Goal: Task Accomplishment & Management: Use online tool/utility

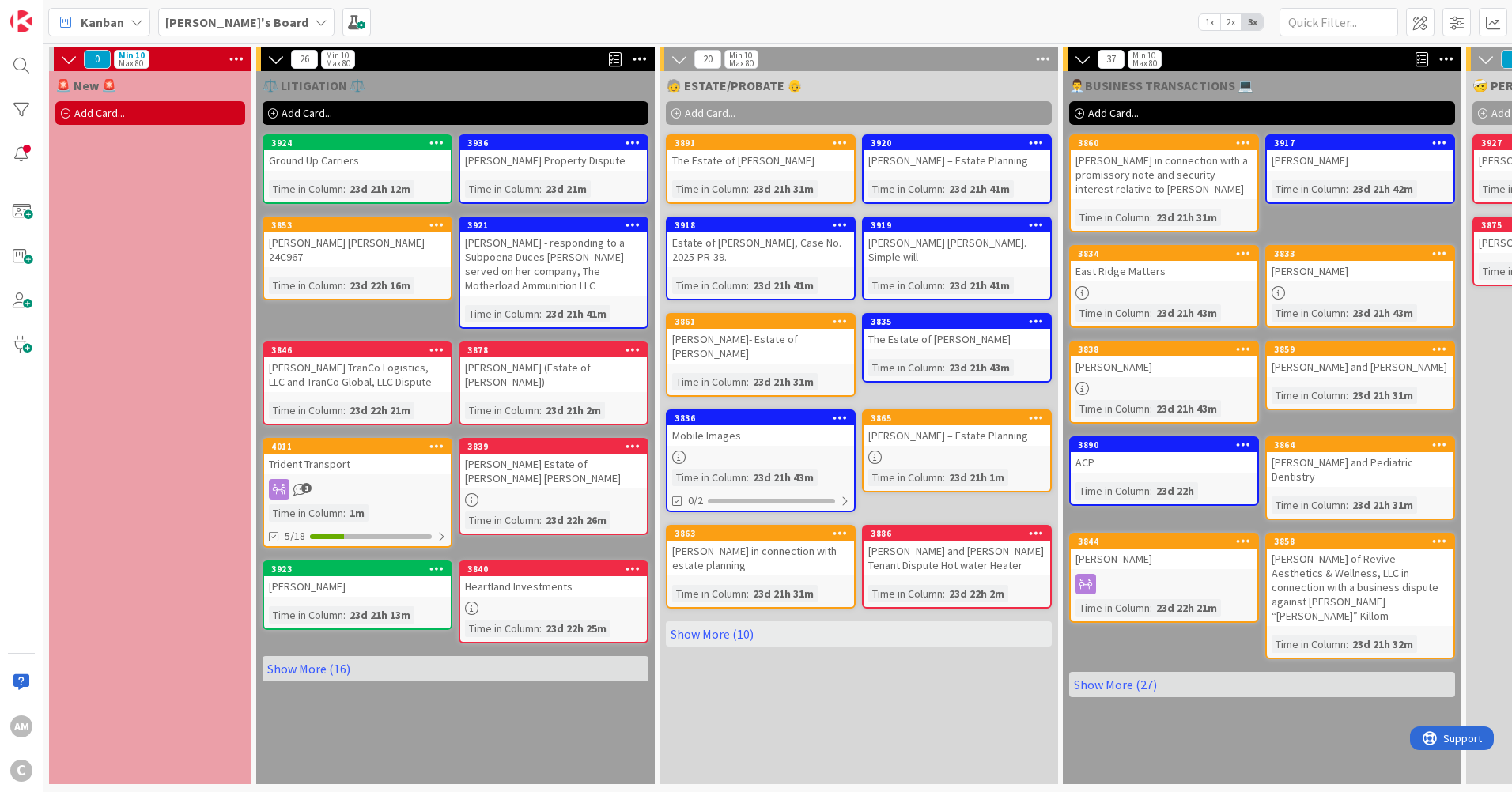
drag, startPoint x: 379, startPoint y: 481, endPoint x: 409, endPoint y: 485, distance: 30.3
click at [379, 481] on div "1" at bounding box center [358, 489] width 187 height 21
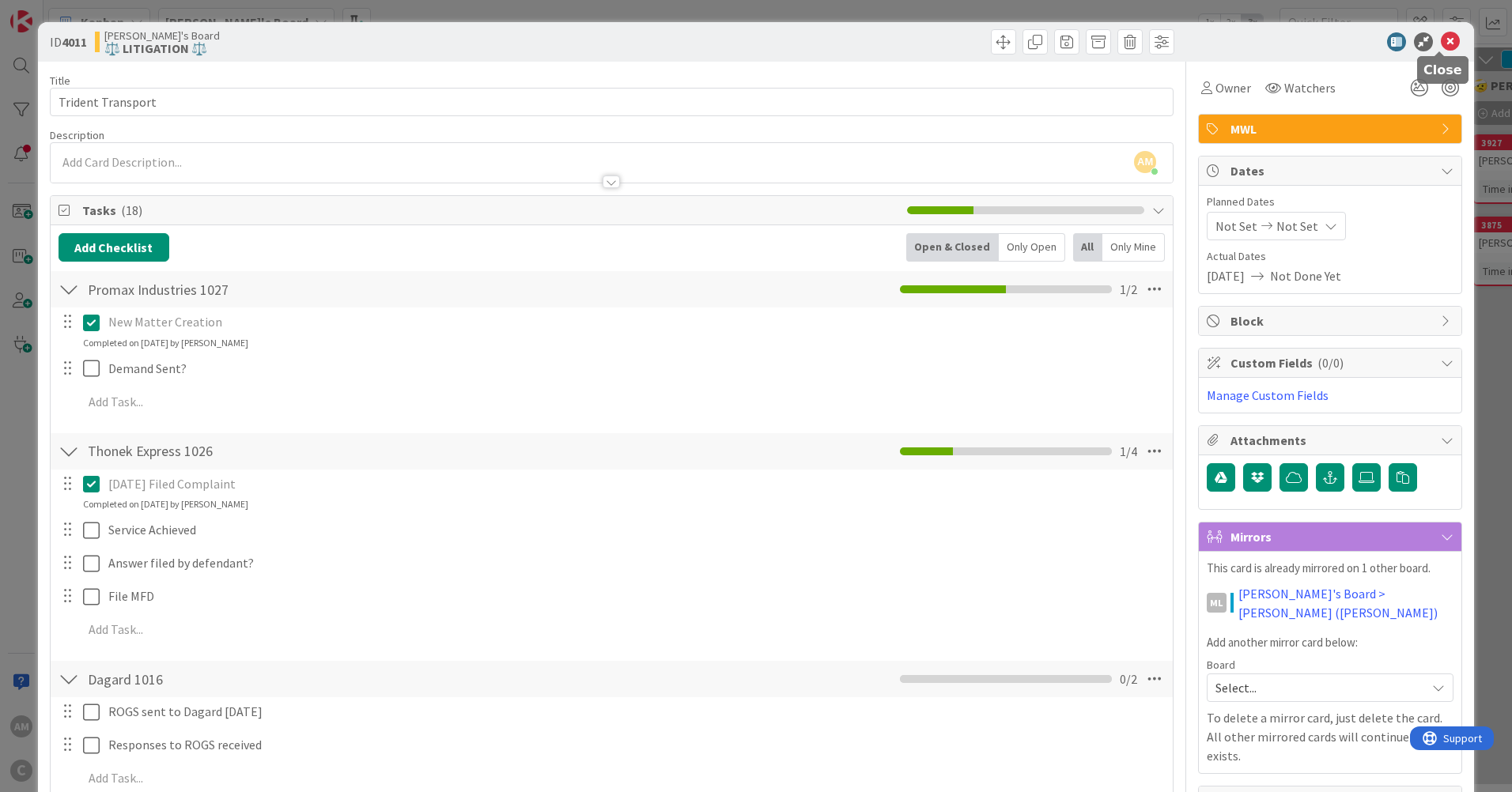
click at [1441, 46] on icon at bounding box center [1450, 42] width 19 height 19
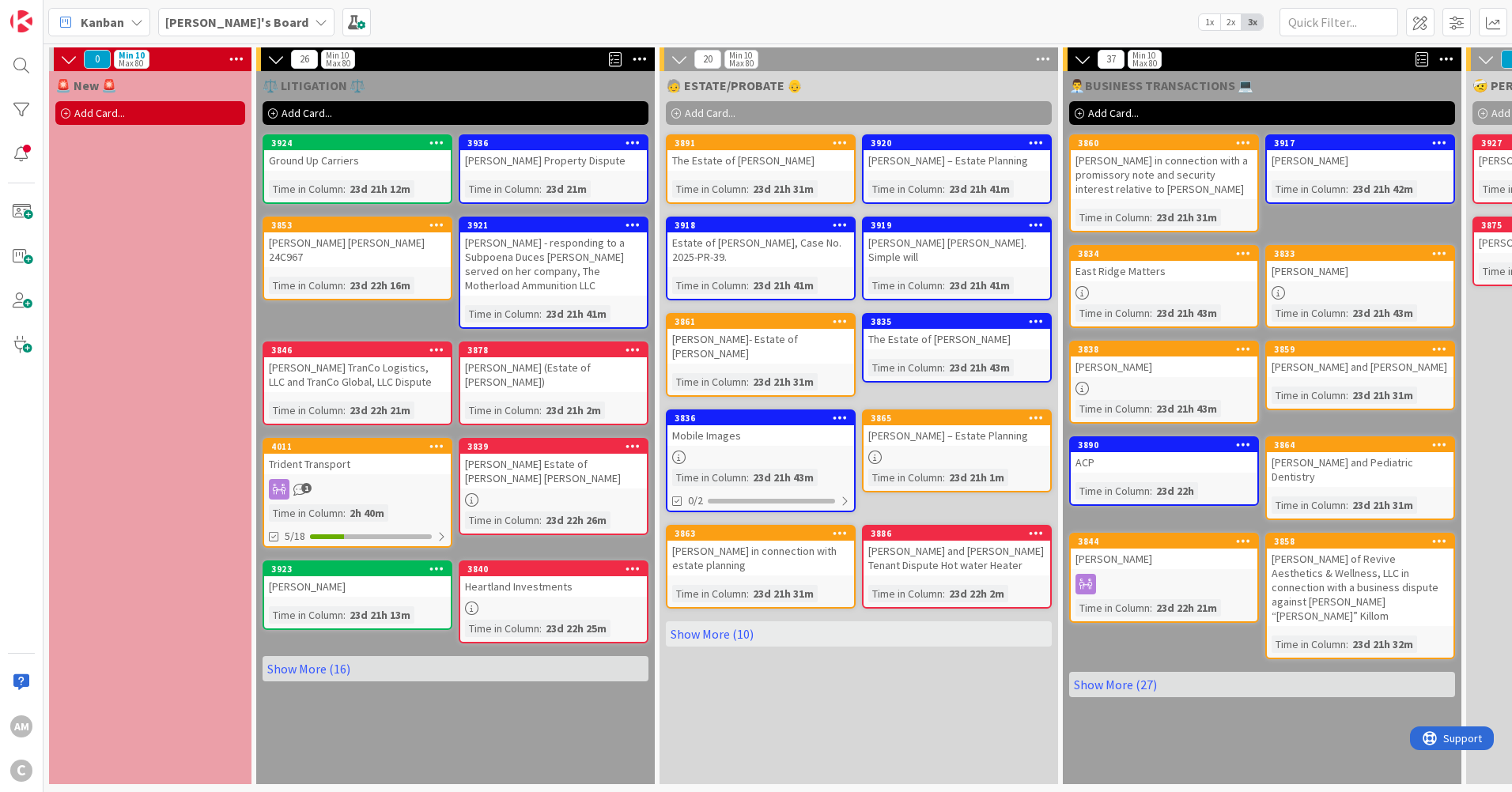
click at [220, 16] on b "[PERSON_NAME]'s Board" at bounding box center [236, 22] width 143 height 16
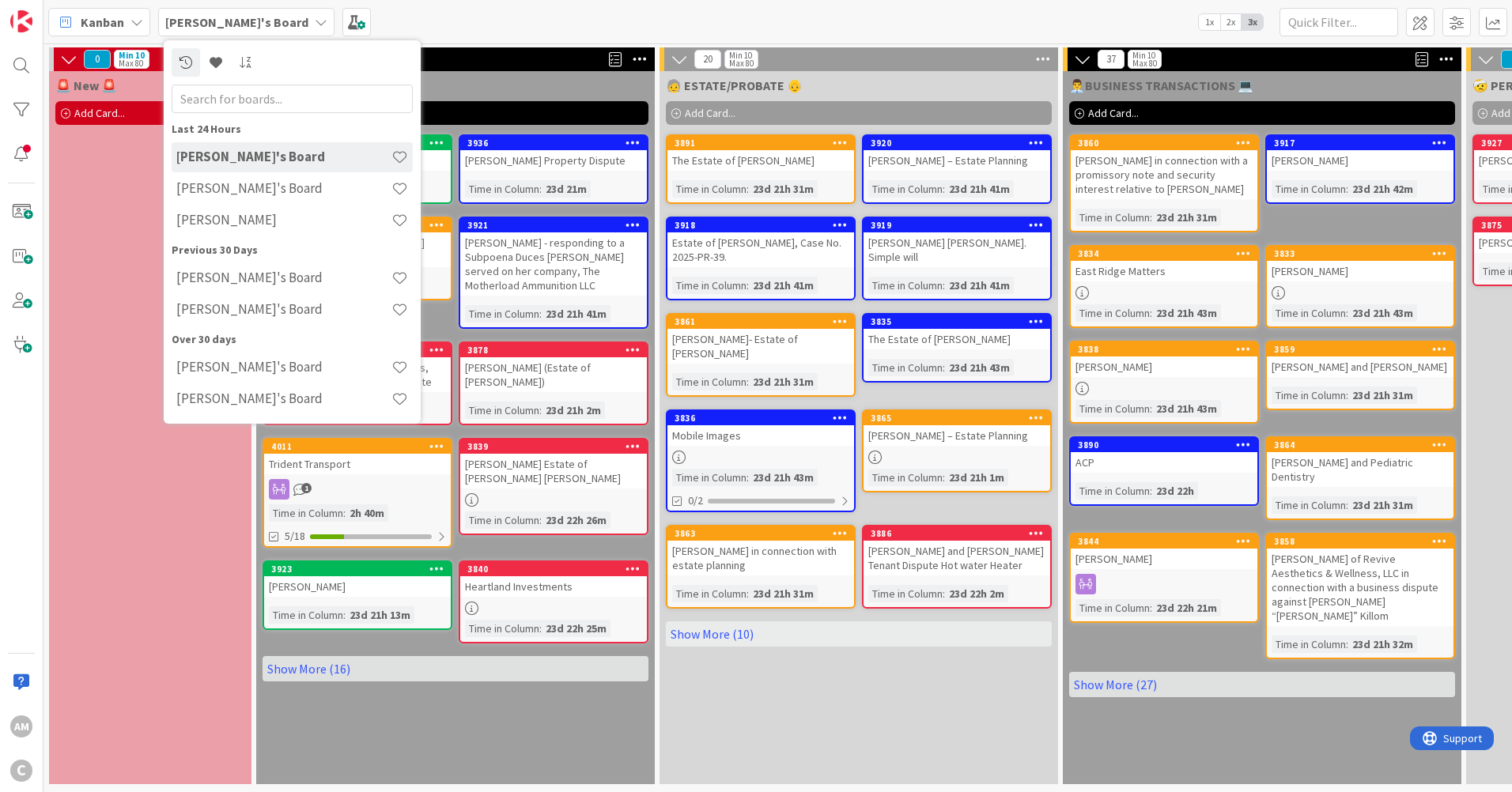
click at [219, 220] on h4 "[PERSON_NAME]" at bounding box center [284, 220] width 215 height 16
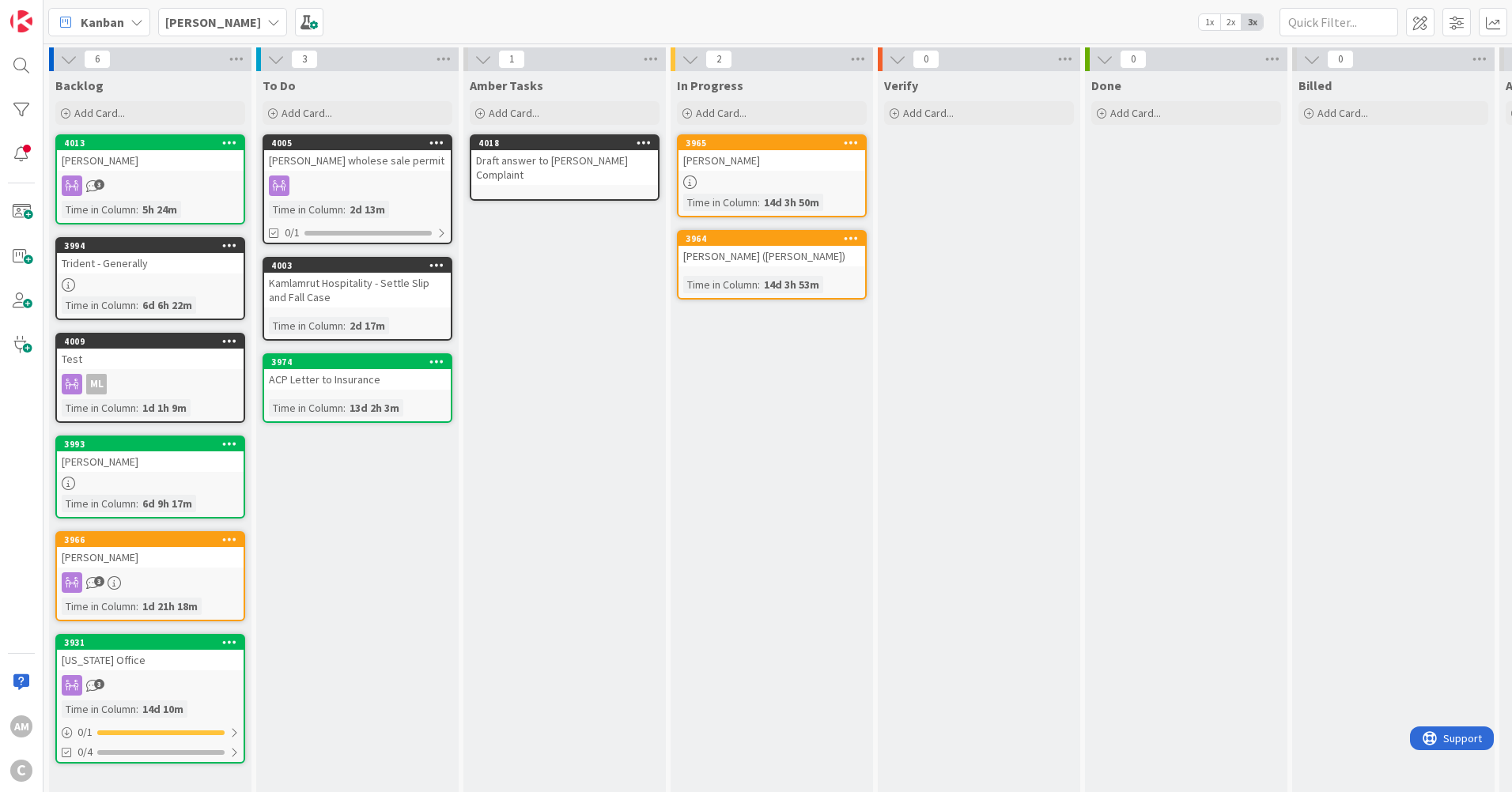
click at [164, 279] on div at bounding box center [150, 285] width 187 height 14
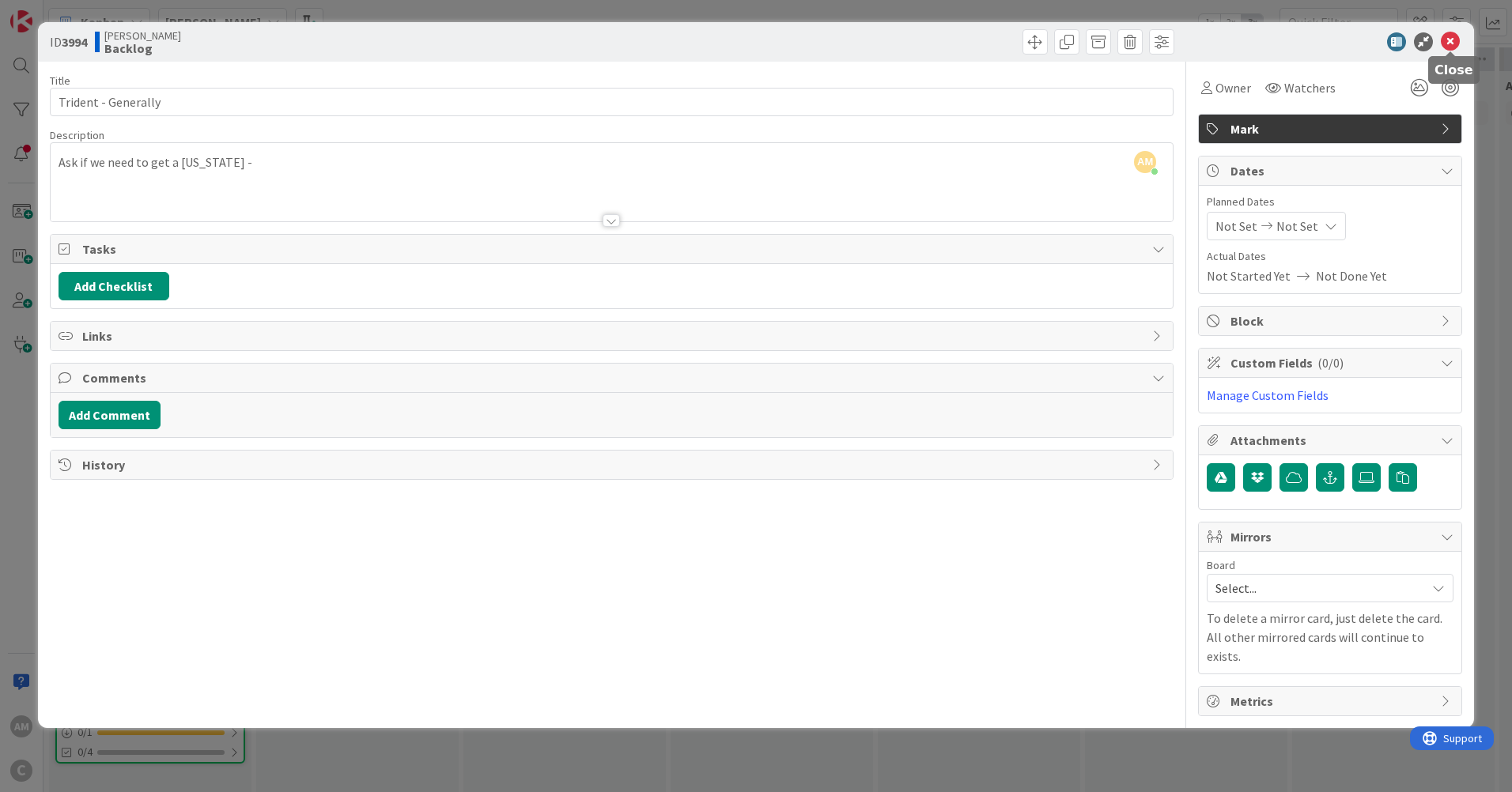
click at [1452, 35] on icon at bounding box center [1450, 42] width 19 height 19
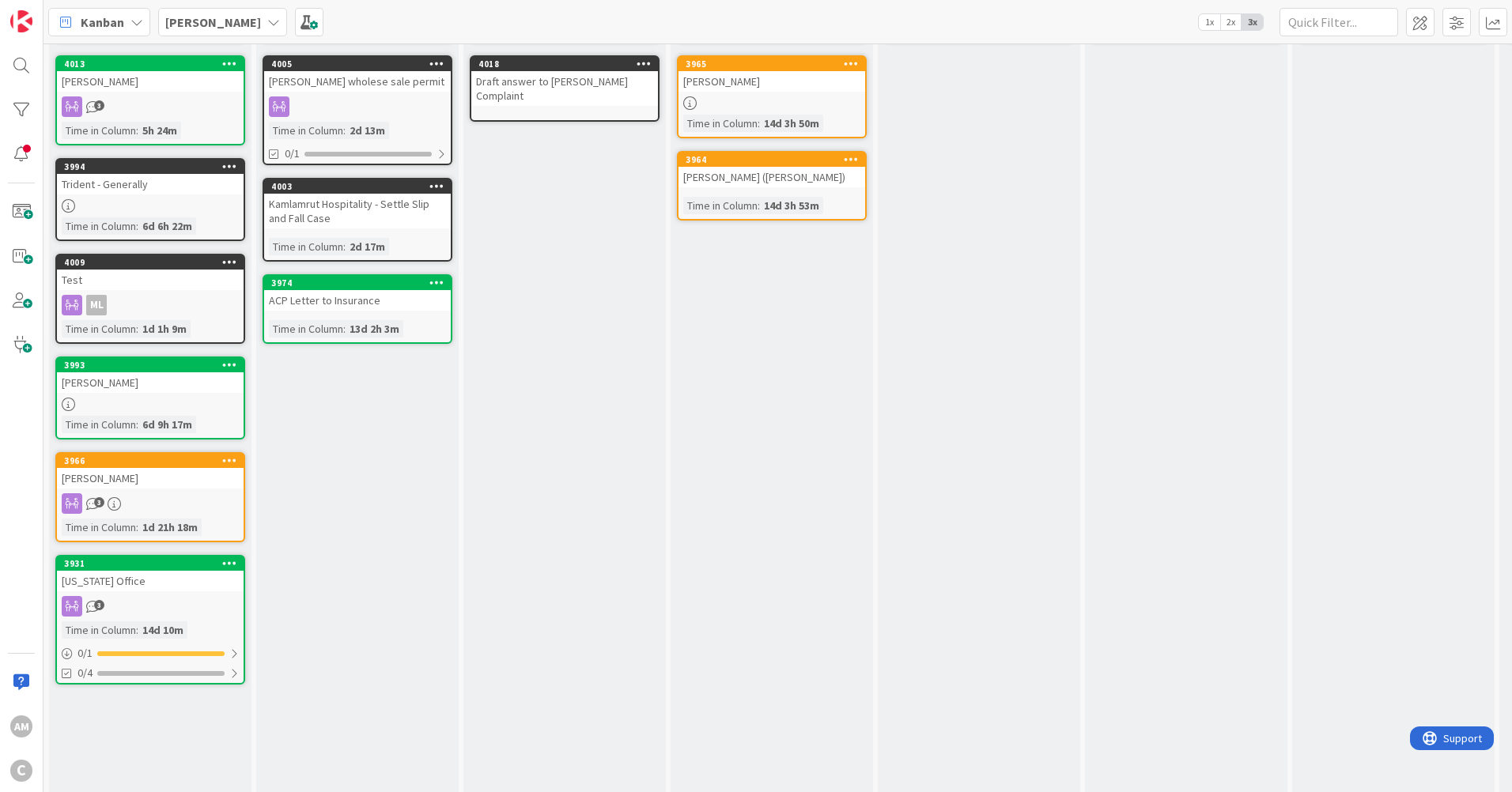
click at [244, 13] on div "[PERSON_NAME]" at bounding box center [222, 22] width 129 height 29
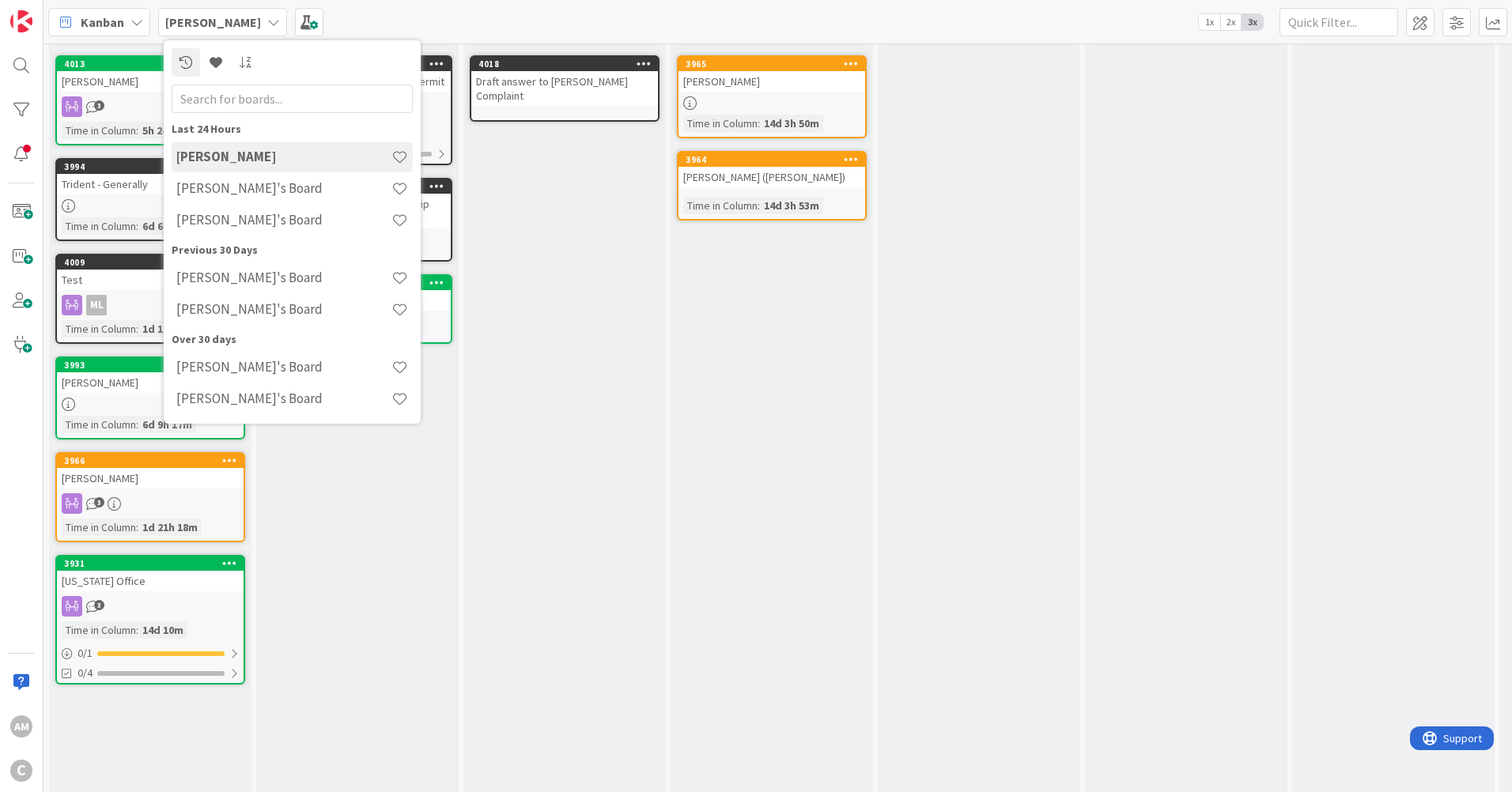
click at [225, 187] on h4 "[PERSON_NAME]'s Board" at bounding box center [284, 188] width 215 height 16
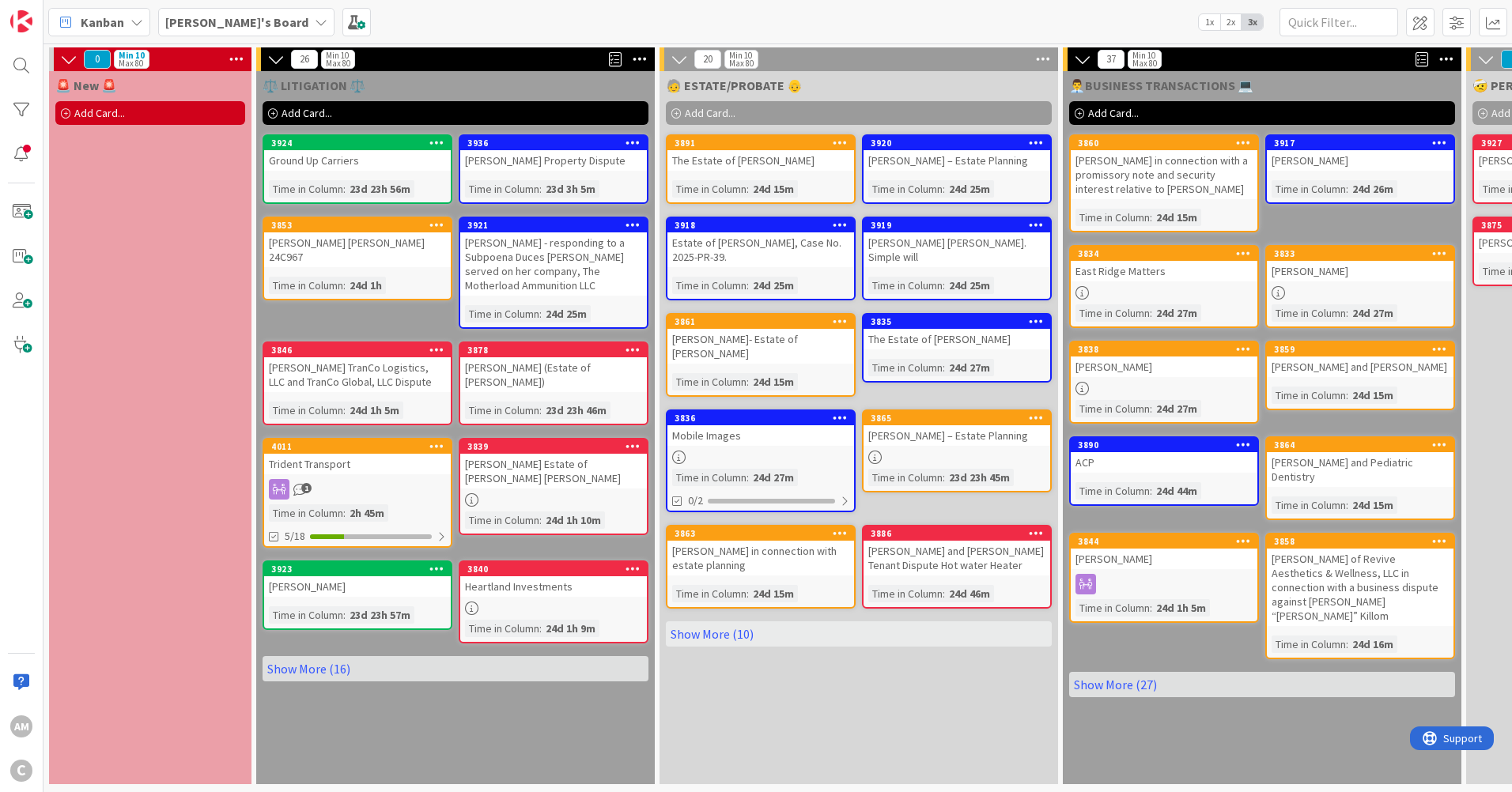
click at [366, 469] on div "Trident Transport" at bounding box center [358, 464] width 187 height 21
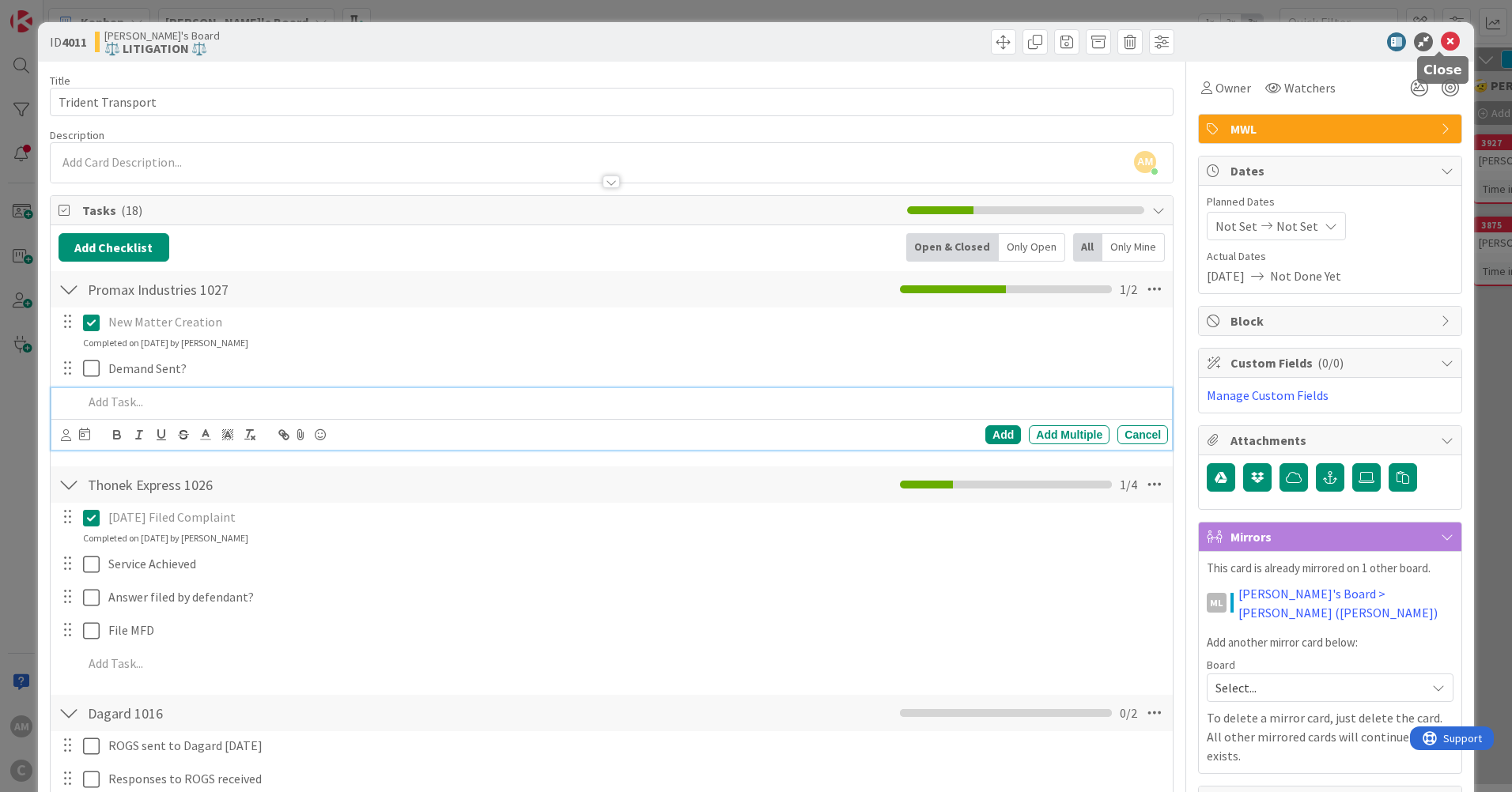
click at [1441, 42] on icon at bounding box center [1450, 42] width 19 height 19
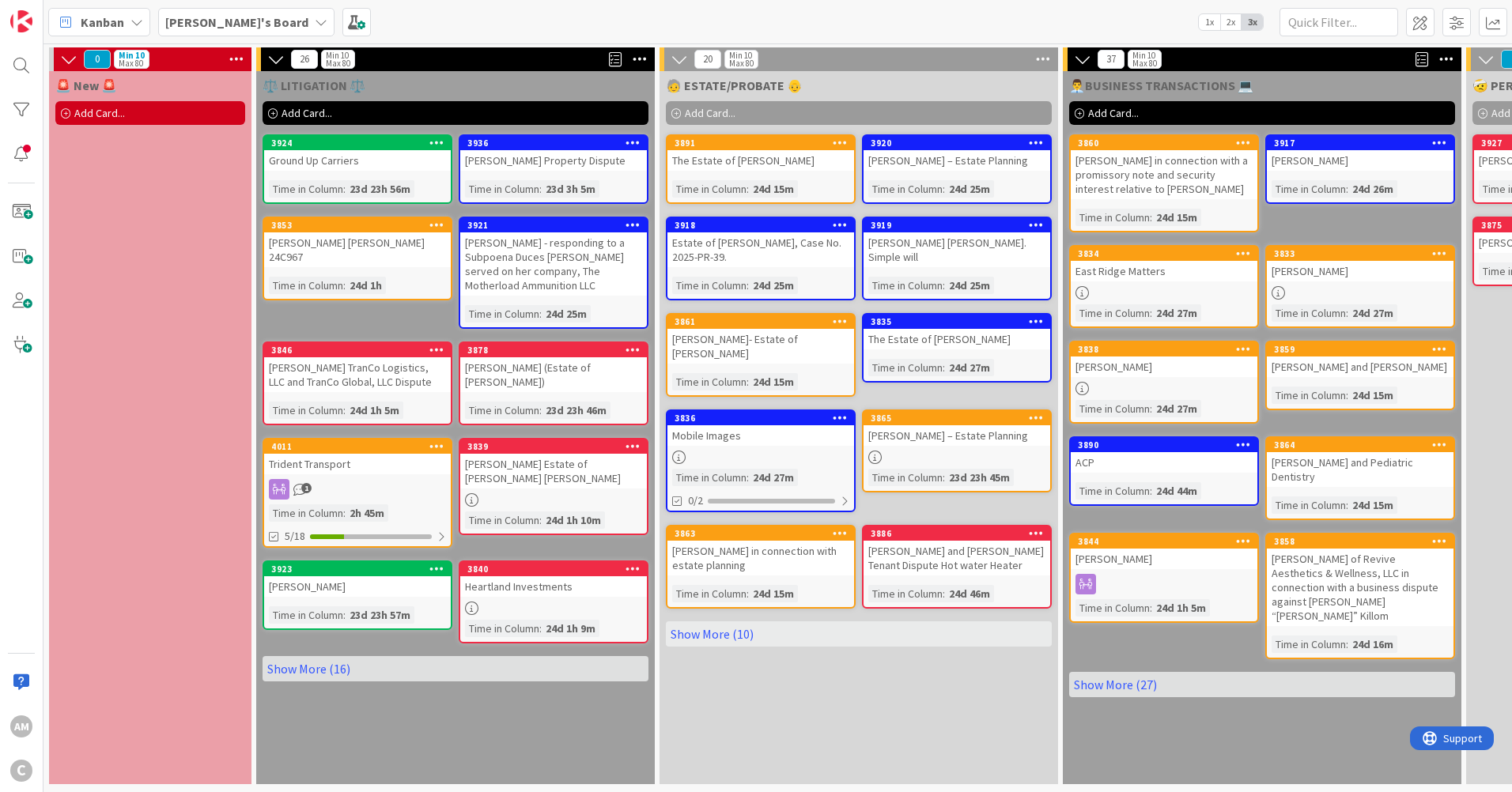
click at [211, 27] on b "[PERSON_NAME]'s Board" at bounding box center [236, 22] width 143 height 16
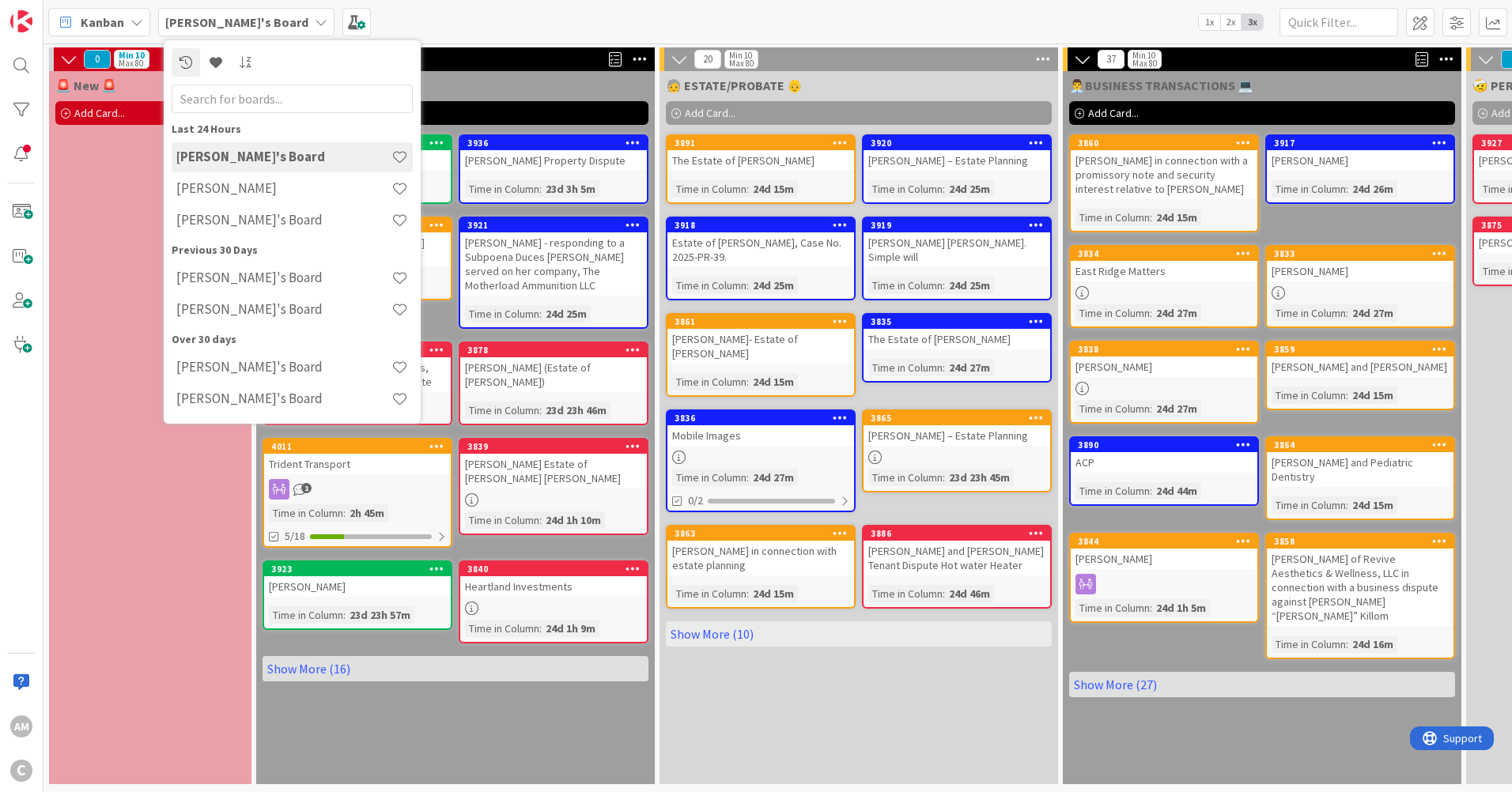
click at [215, 186] on h4 "[PERSON_NAME]" at bounding box center [284, 188] width 215 height 16
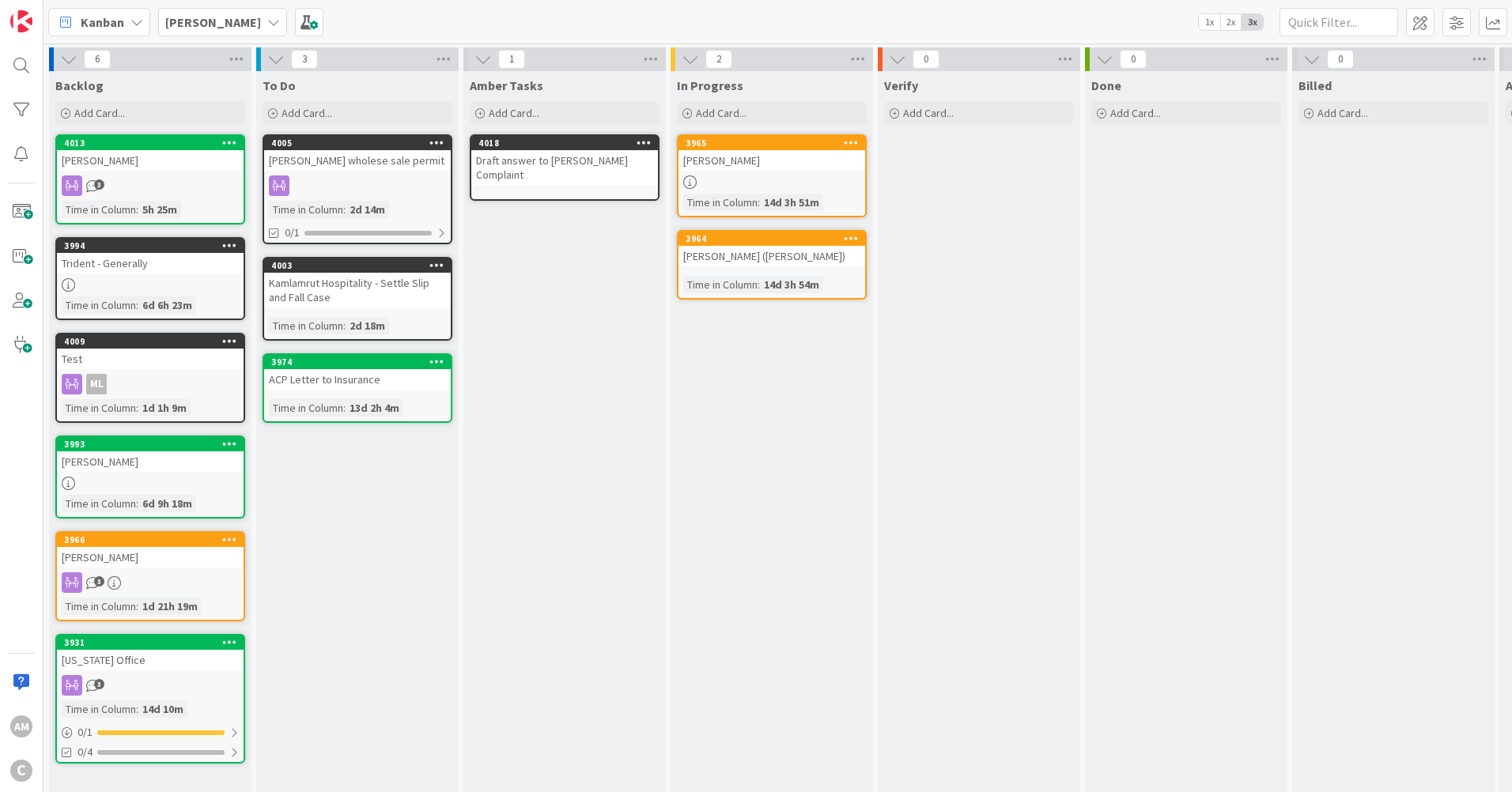
click at [268, 24] on icon at bounding box center [274, 22] width 13 height 13
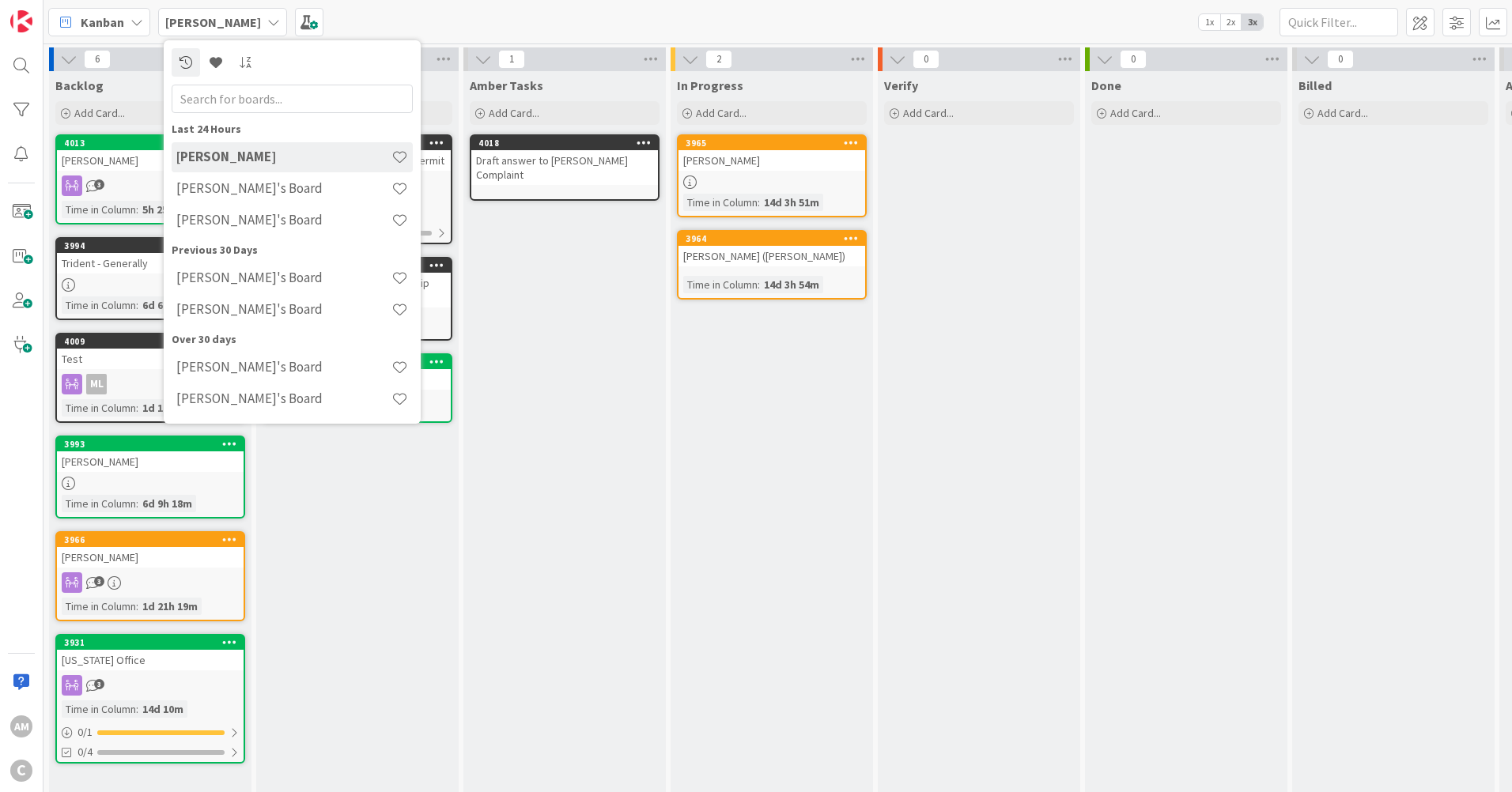
click at [210, 181] on h4 "[PERSON_NAME]'s Board" at bounding box center [284, 188] width 215 height 16
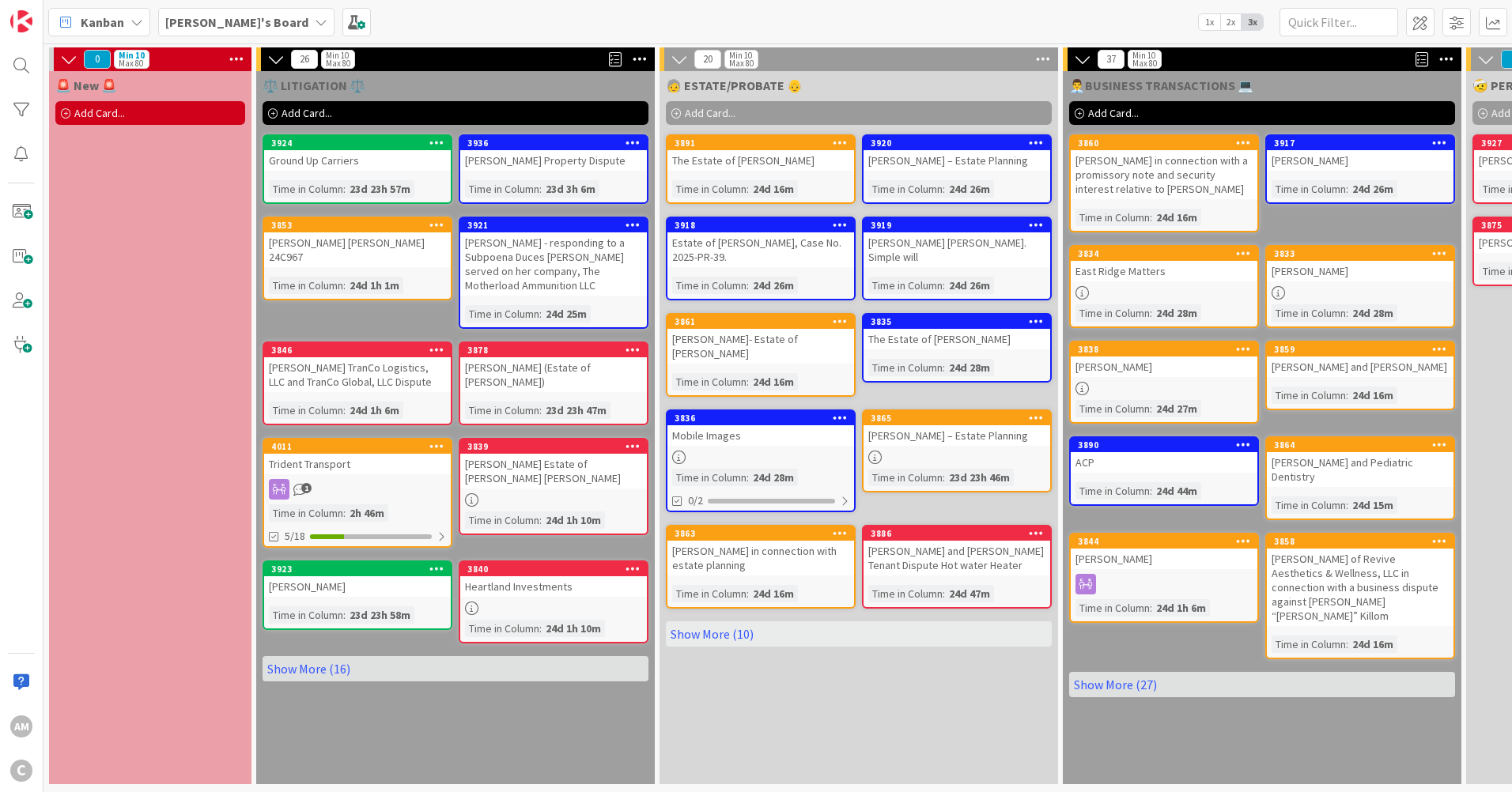
click at [374, 462] on div "Trident Transport" at bounding box center [358, 464] width 187 height 21
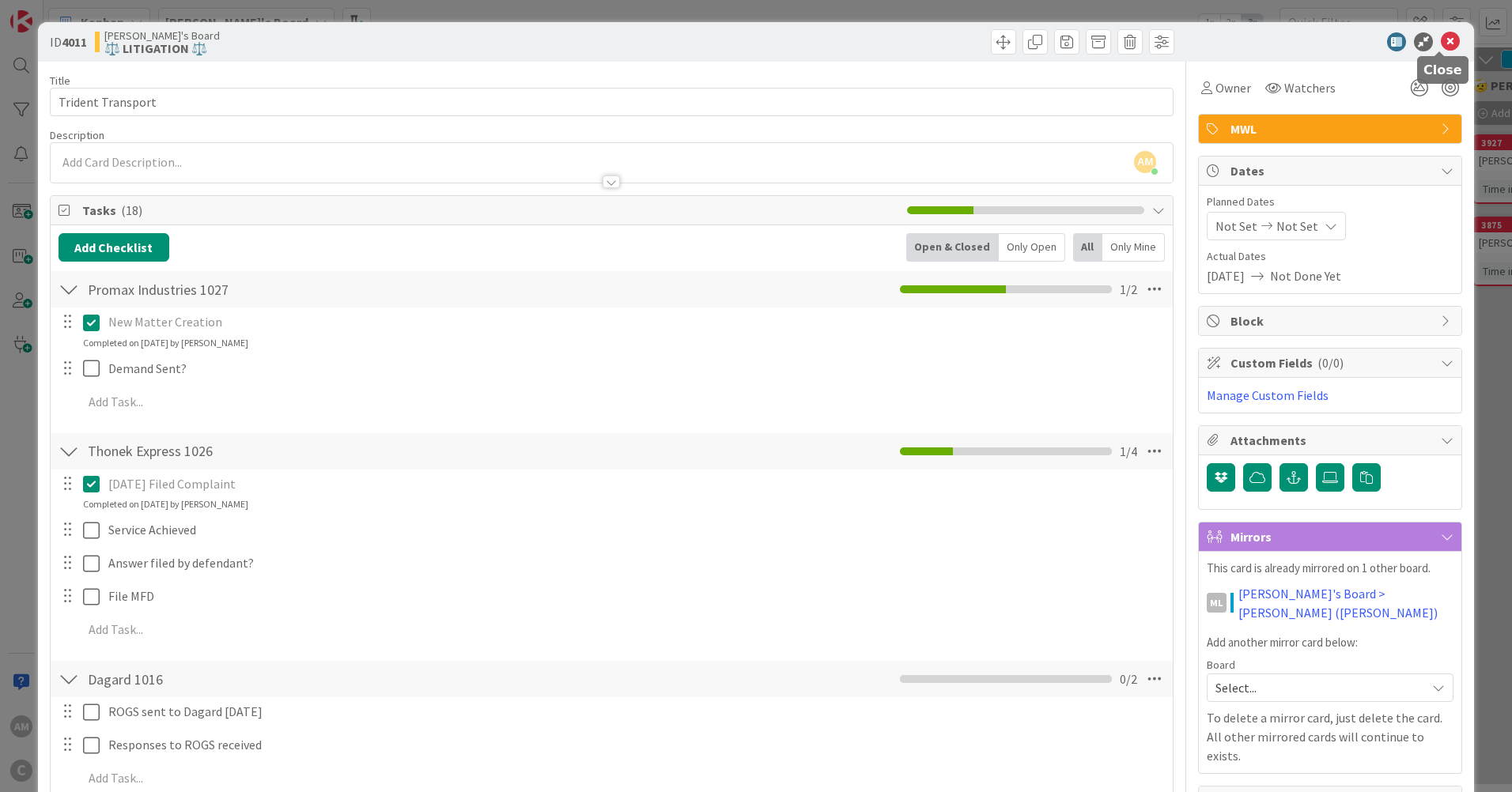
click at [1441, 43] on icon at bounding box center [1450, 42] width 19 height 19
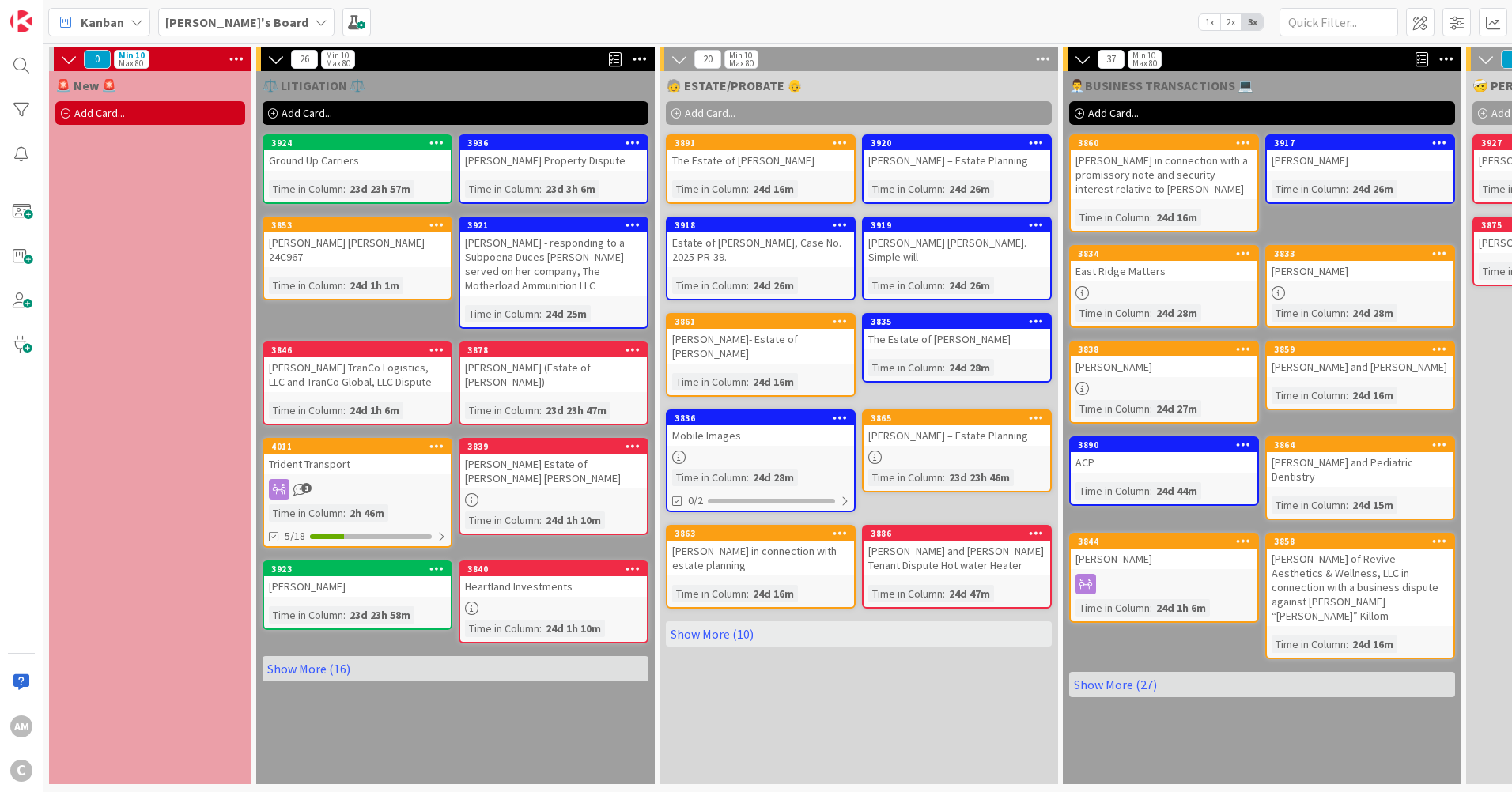
click at [189, 24] on b "[PERSON_NAME]'s Board" at bounding box center [236, 22] width 143 height 16
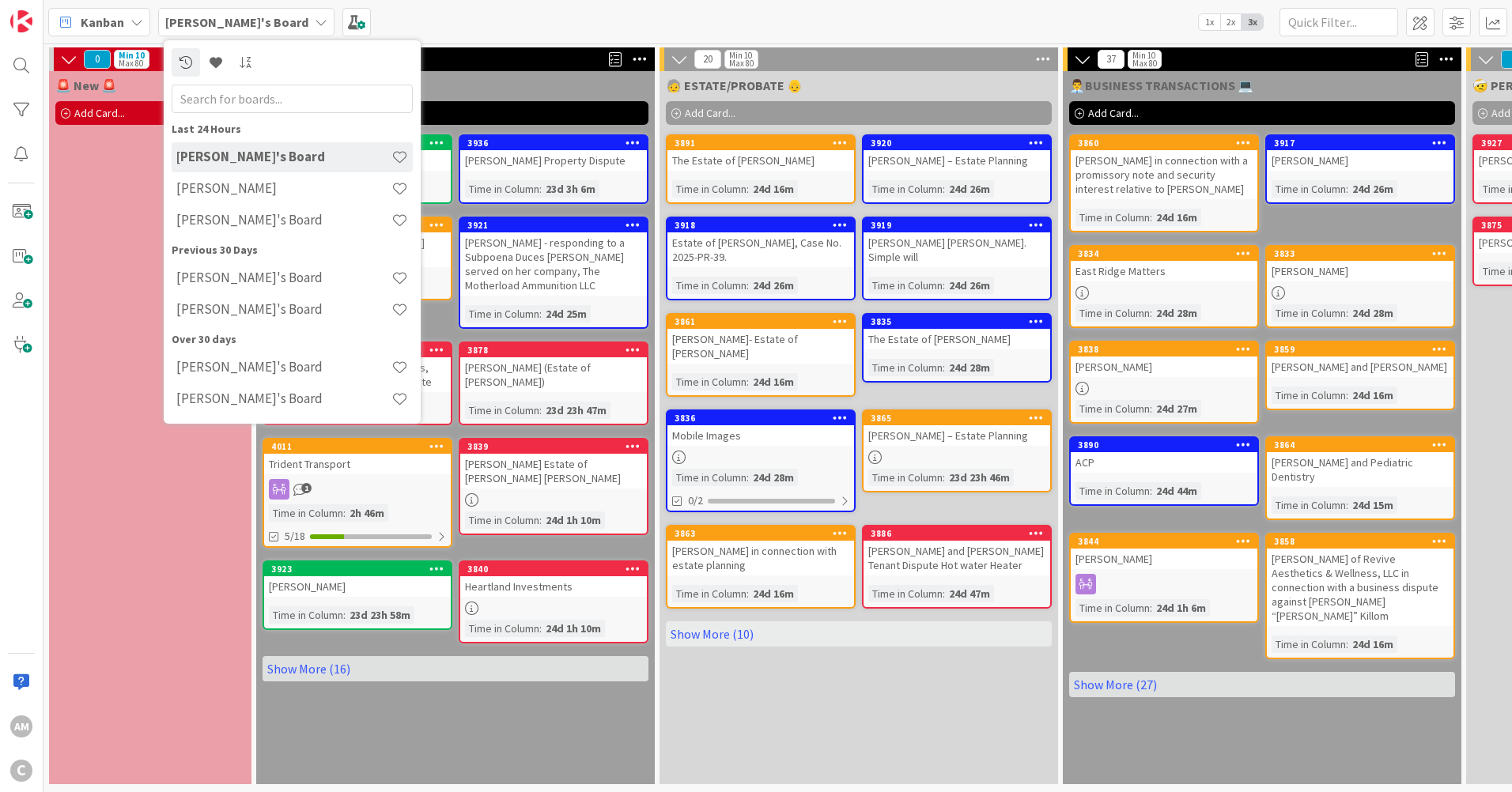
click at [246, 206] on div "[PERSON_NAME]'s Board" at bounding box center [292, 220] width 241 height 30
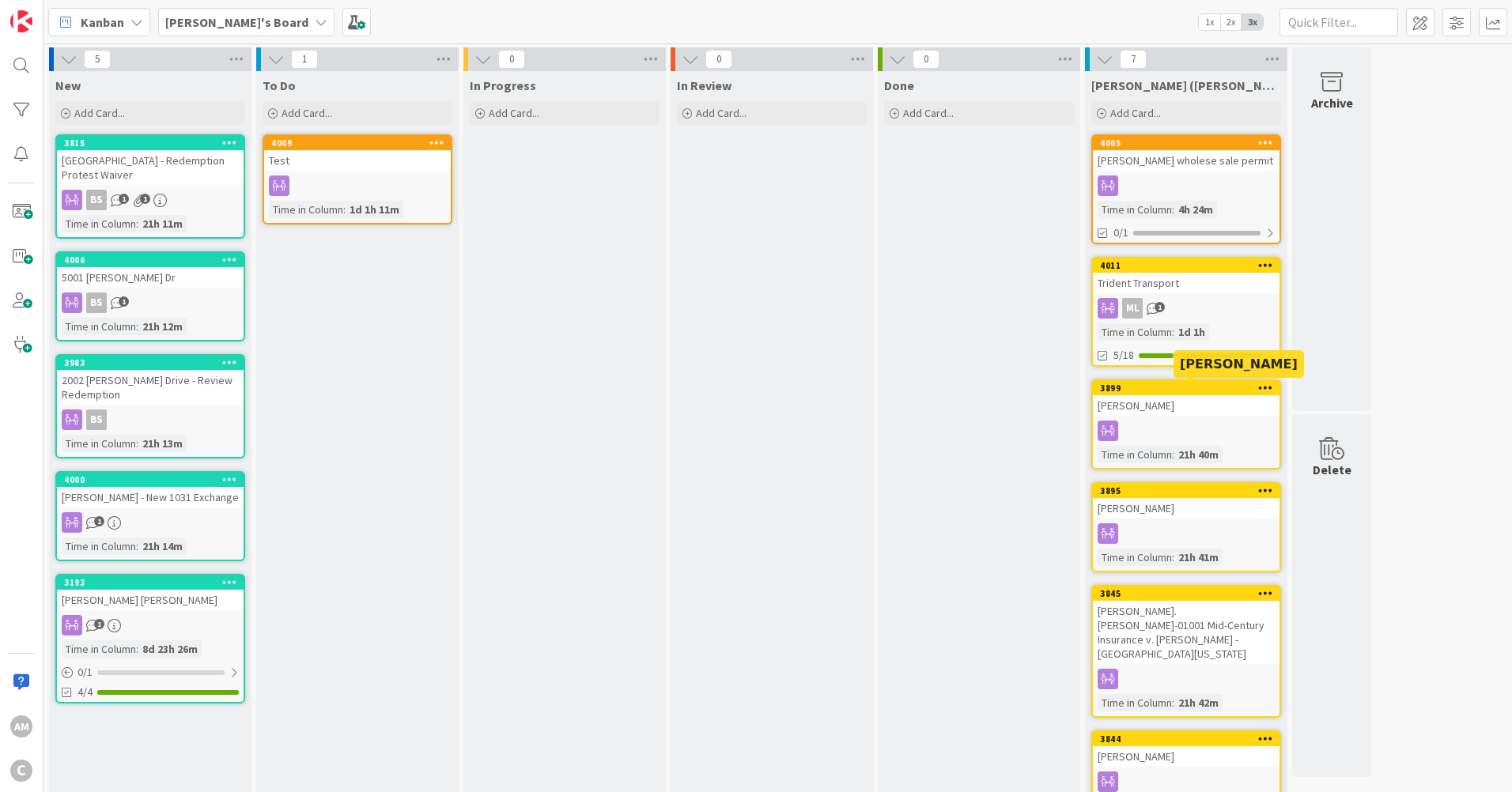
click at [1190, 291] on div "Trident Transport" at bounding box center [1186, 283] width 187 height 21
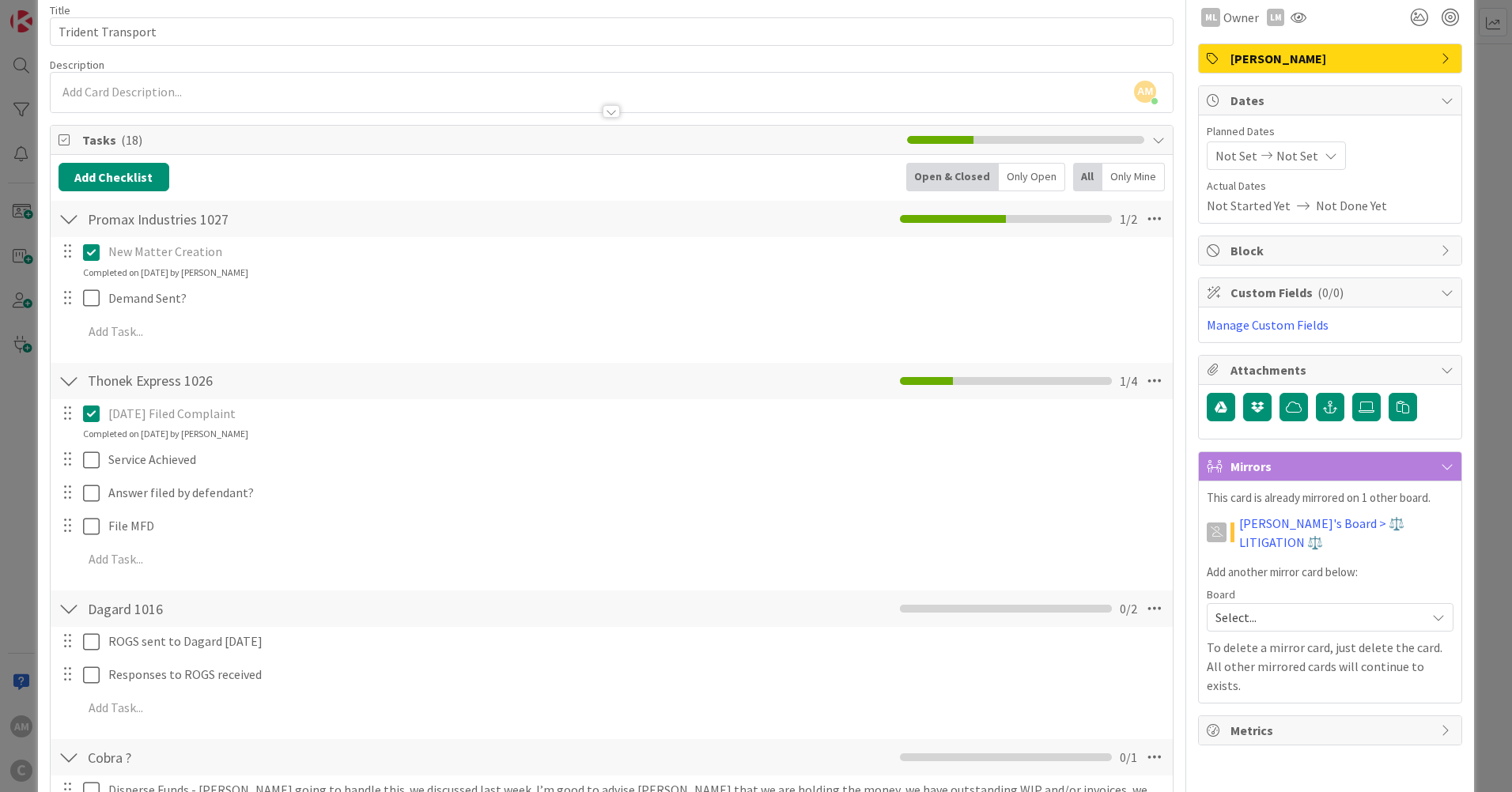
scroll to position [79, 0]
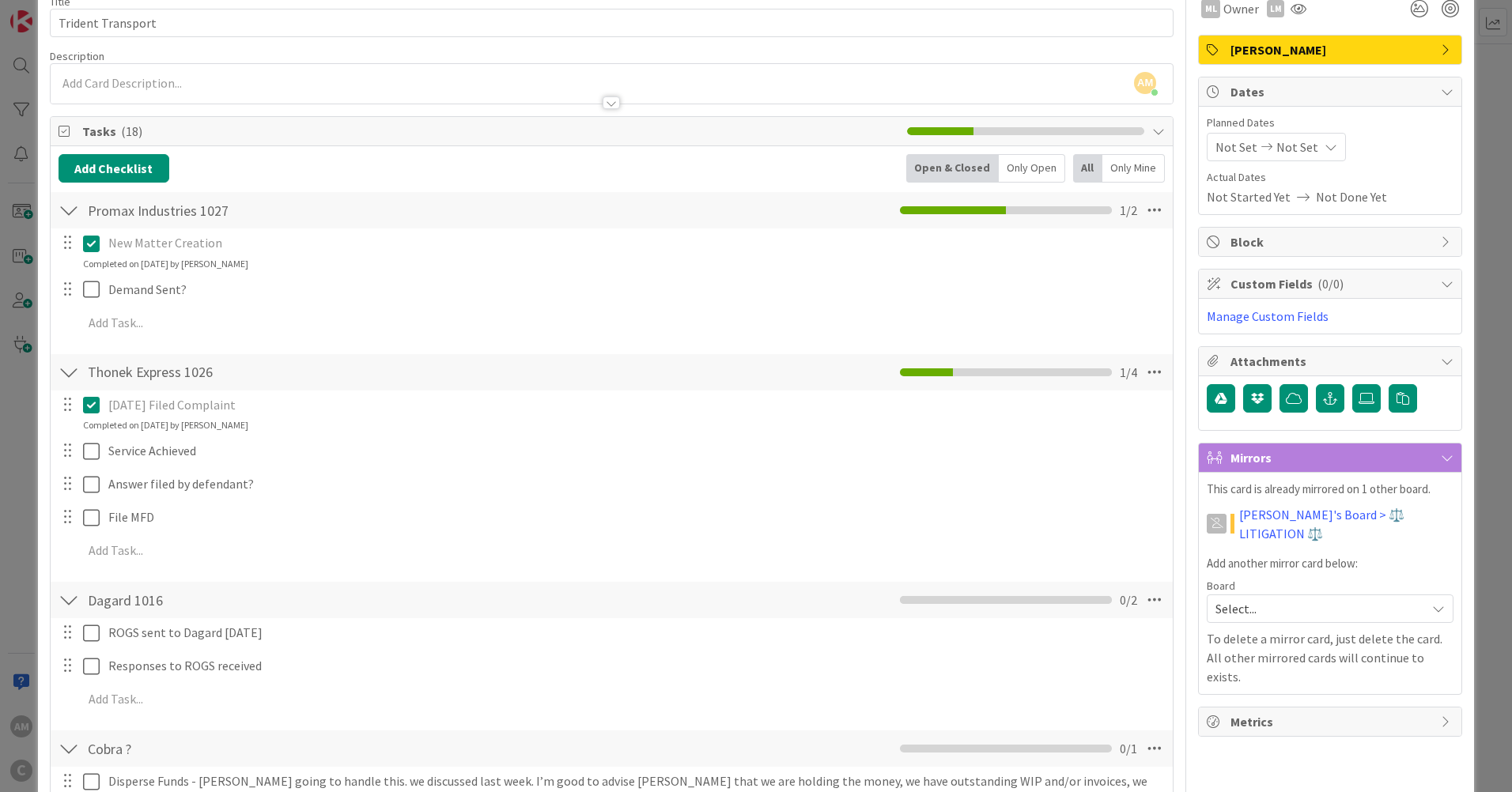
click at [1396, 598] on span "Select..." at bounding box center [1316, 609] width 202 height 22
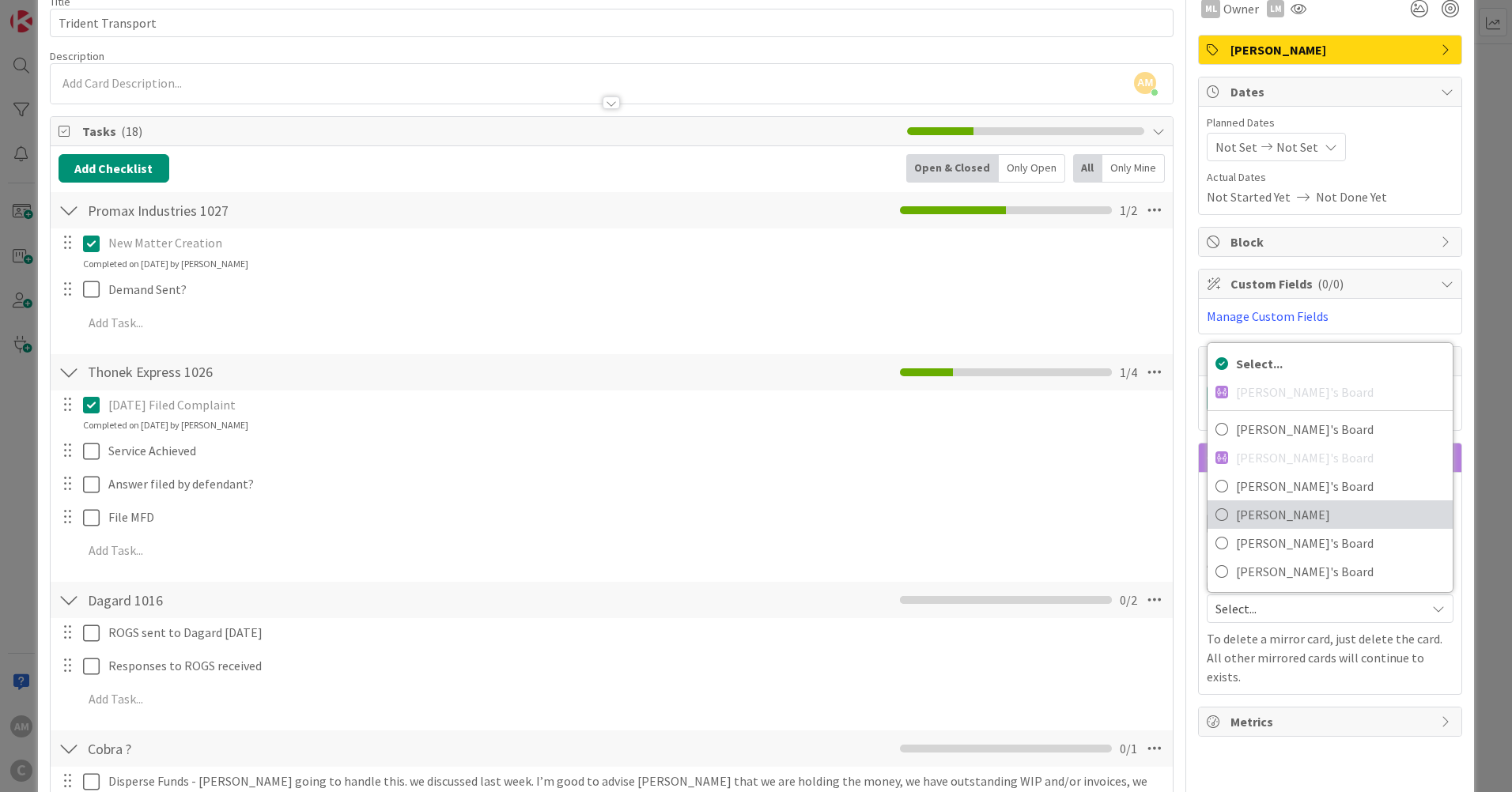
click at [1216, 503] on icon at bounding box center [1222, 515] width 13 height 24
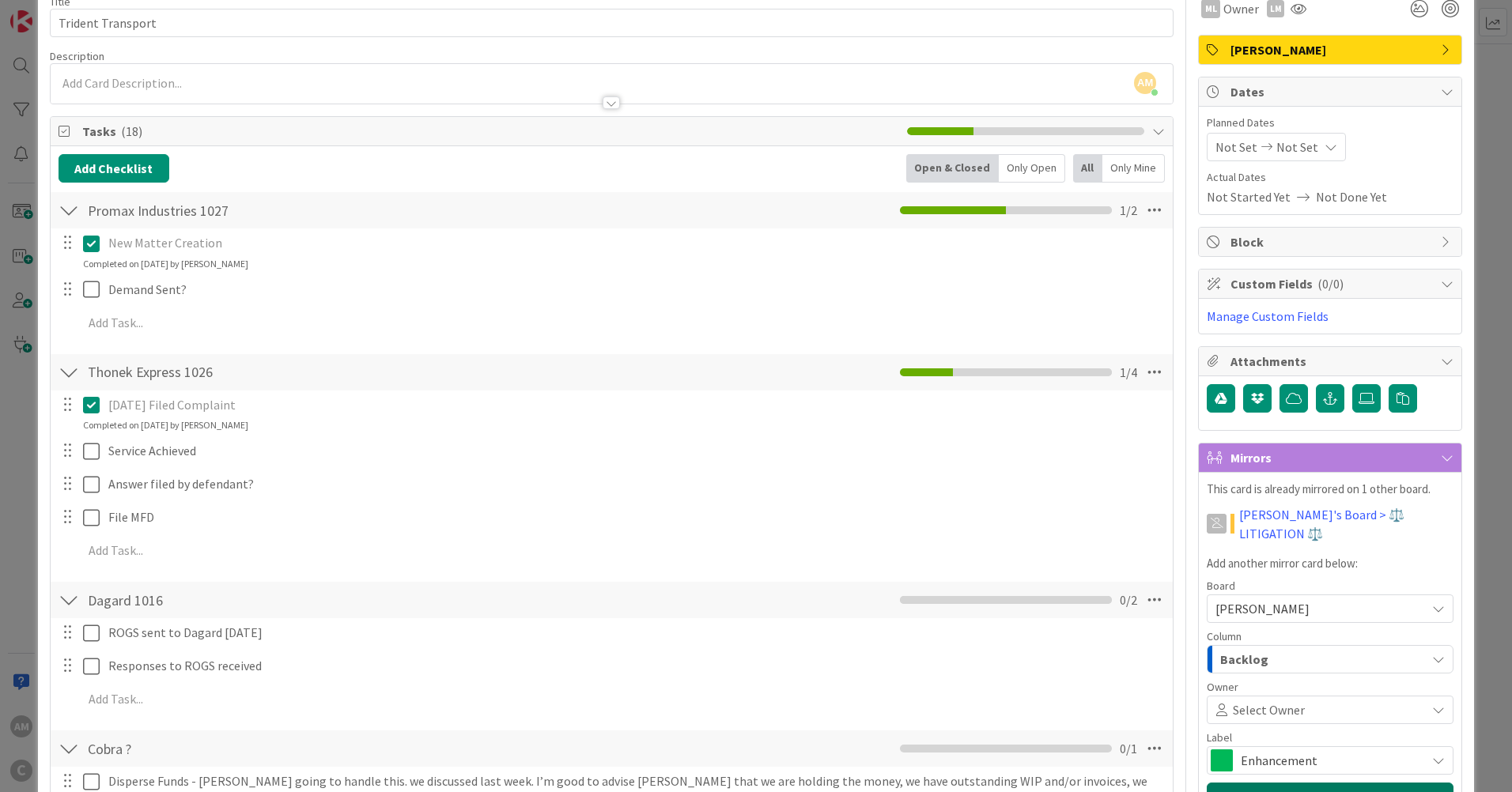
click at [1338, 782] on button "Mirror" at bounding box center [1330, 797] width 247 height 29
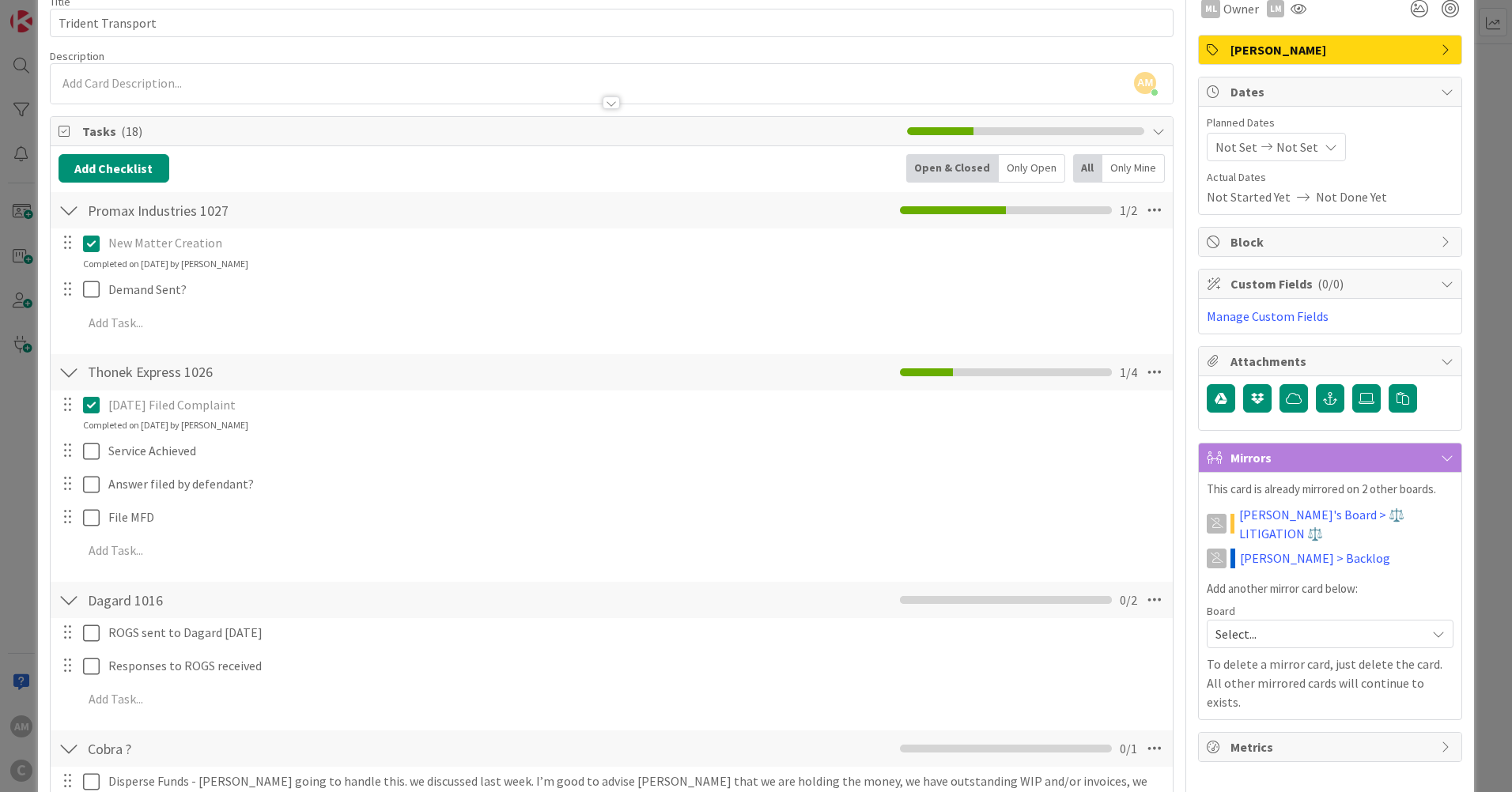
scroll to position [0, 0]
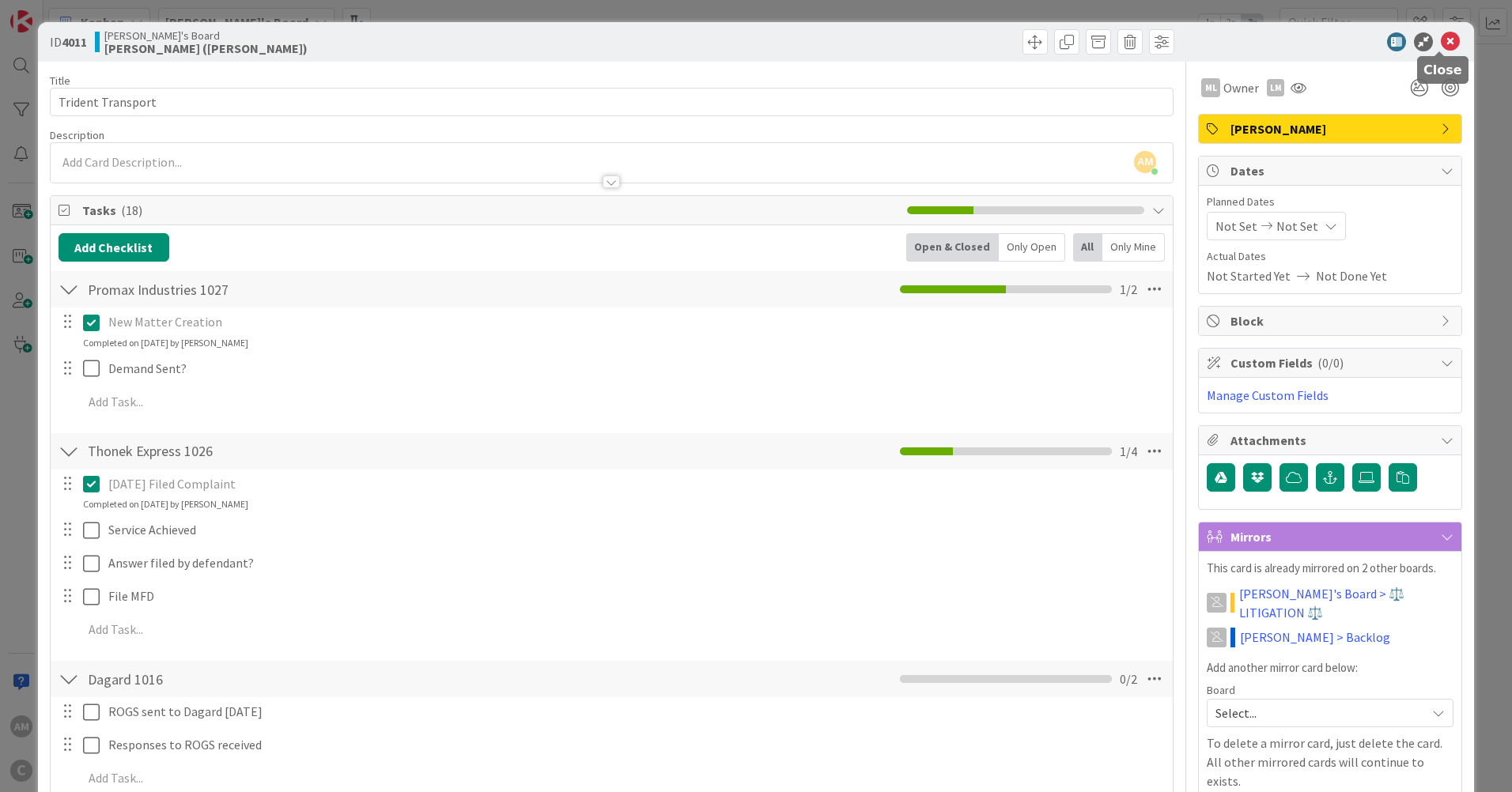
click at [1441, 41] on icon at bounding box center [1450, 42] width 19 height 19
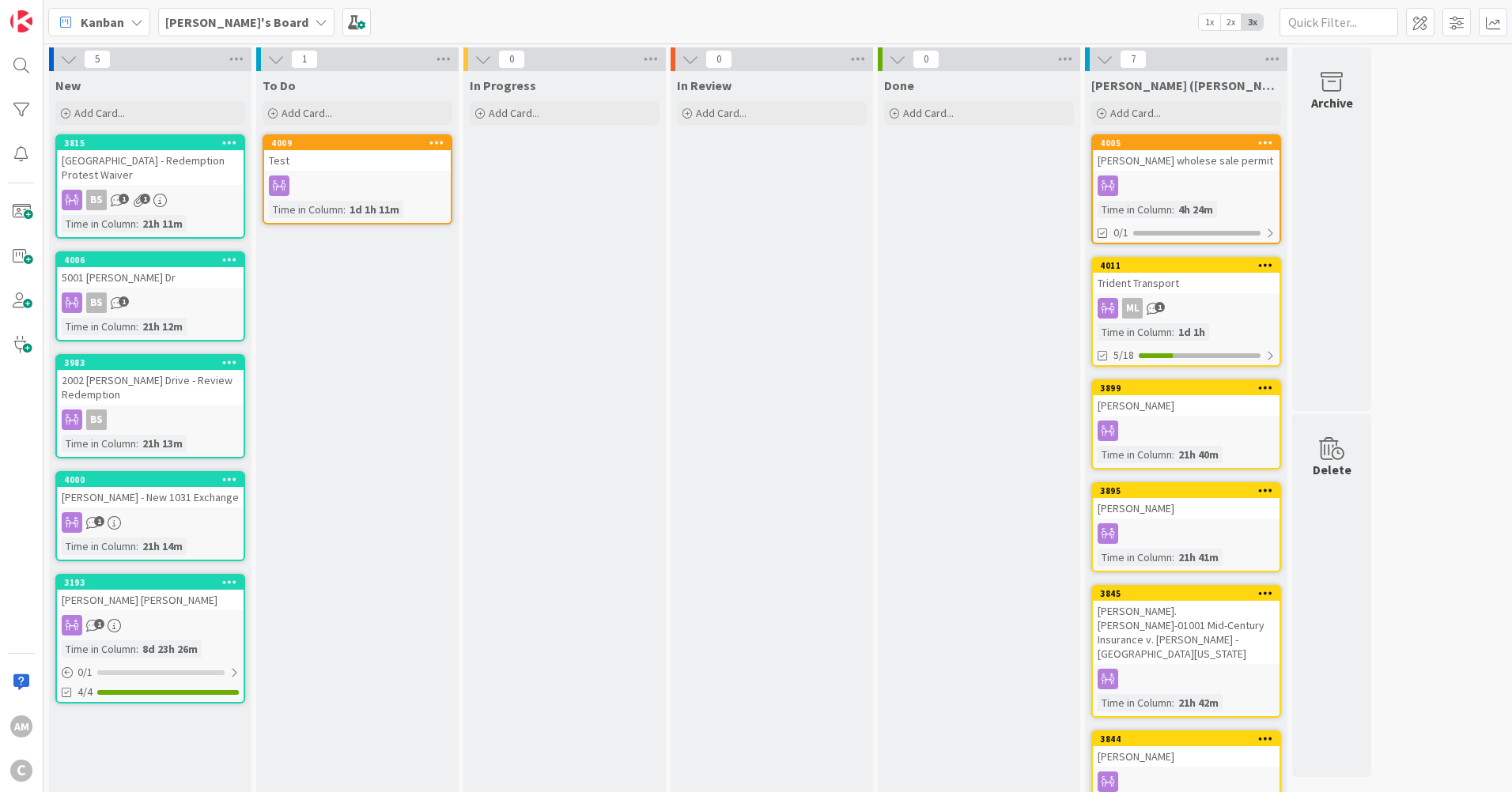
click at [211, 26] on b "[PERSON_NAME]'s Board" at bounding box center [236, 22] width 143 height 16
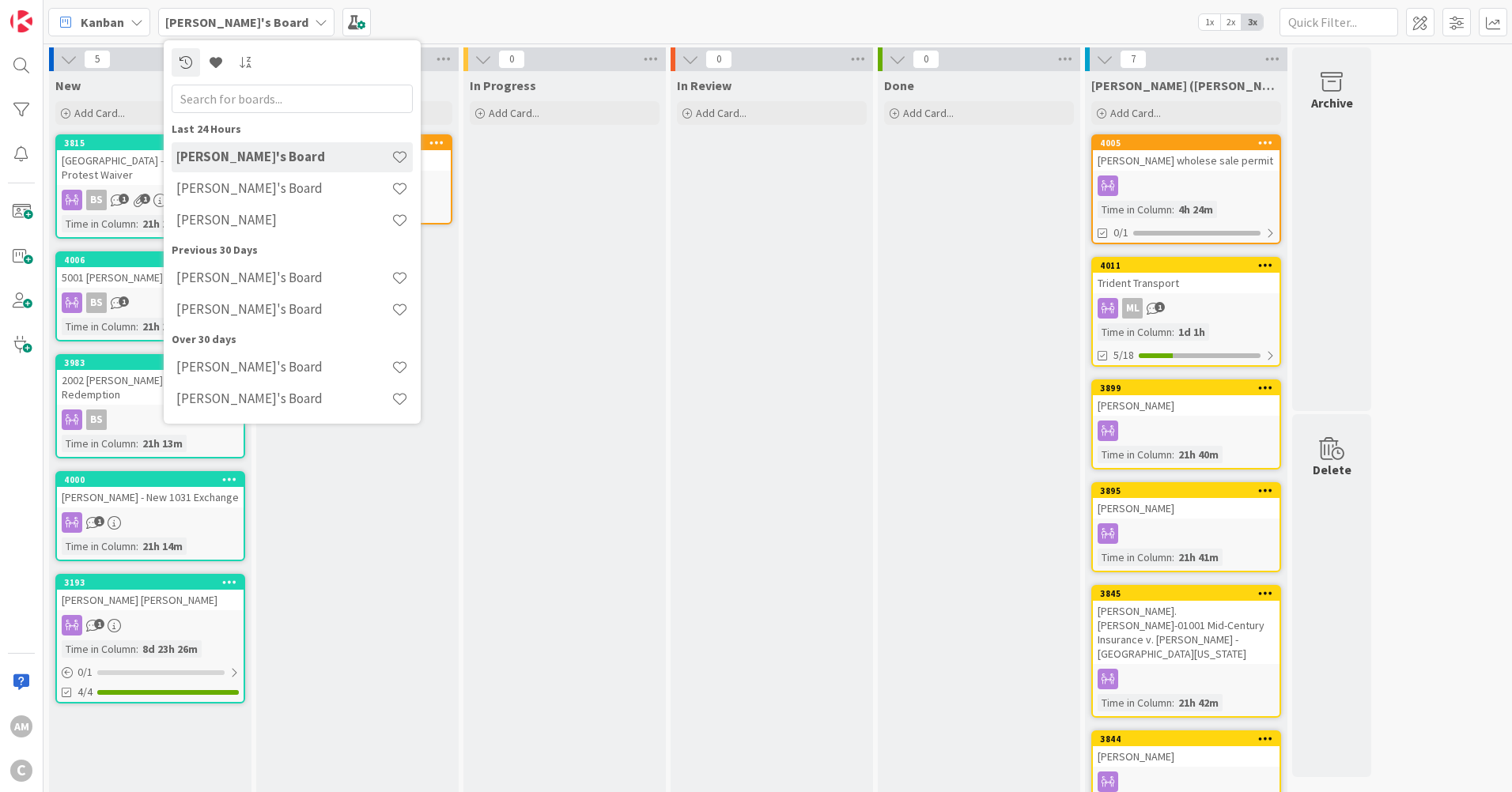
click at [200, 221] on h4 "[PERSON_NAME]" at bounding box center [284, 220] width 215 height 16
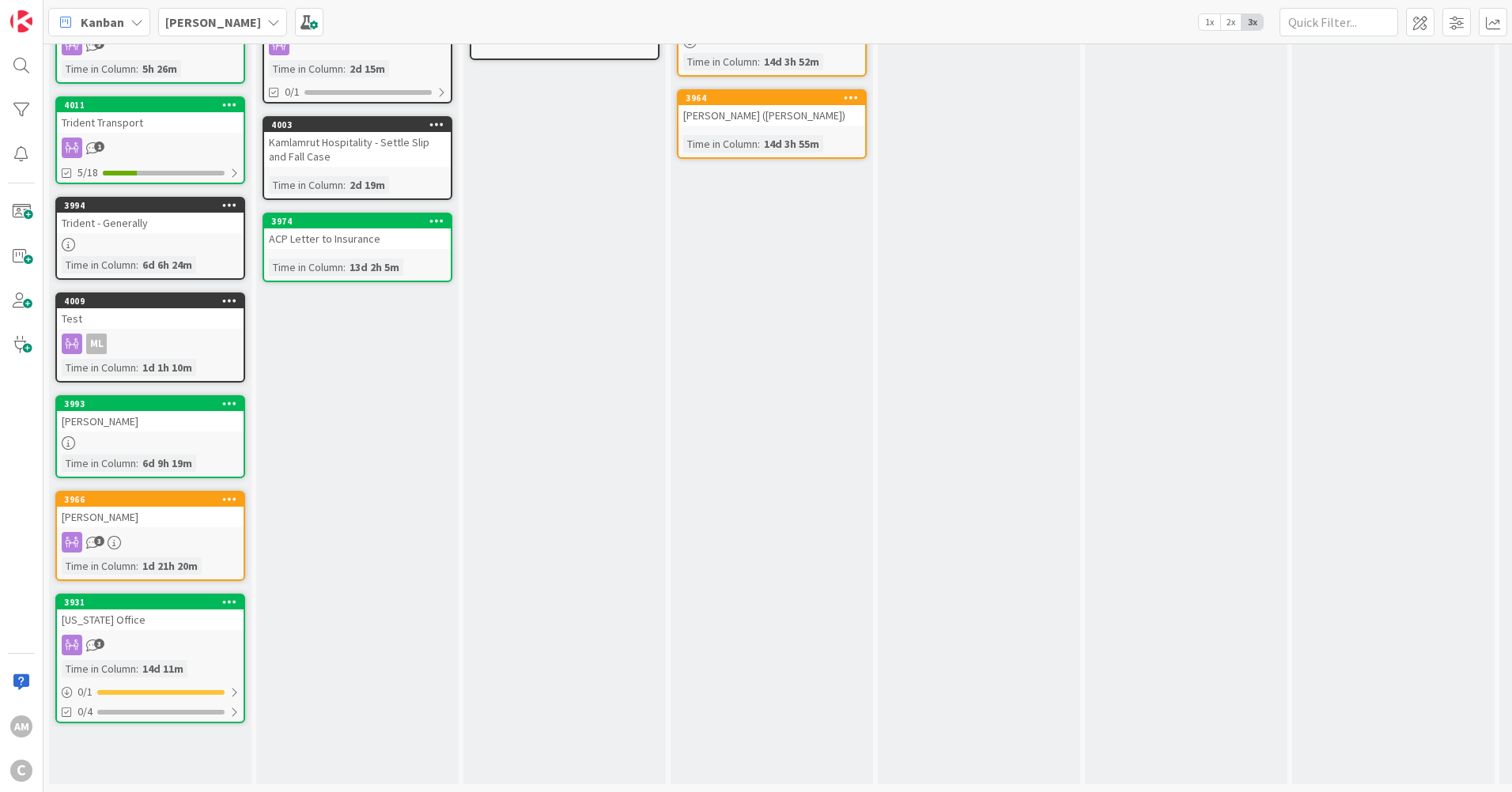
scroll to position [152, 0]
click at [185, 238] on div at bounding box center [150, 244] width 187 height 14
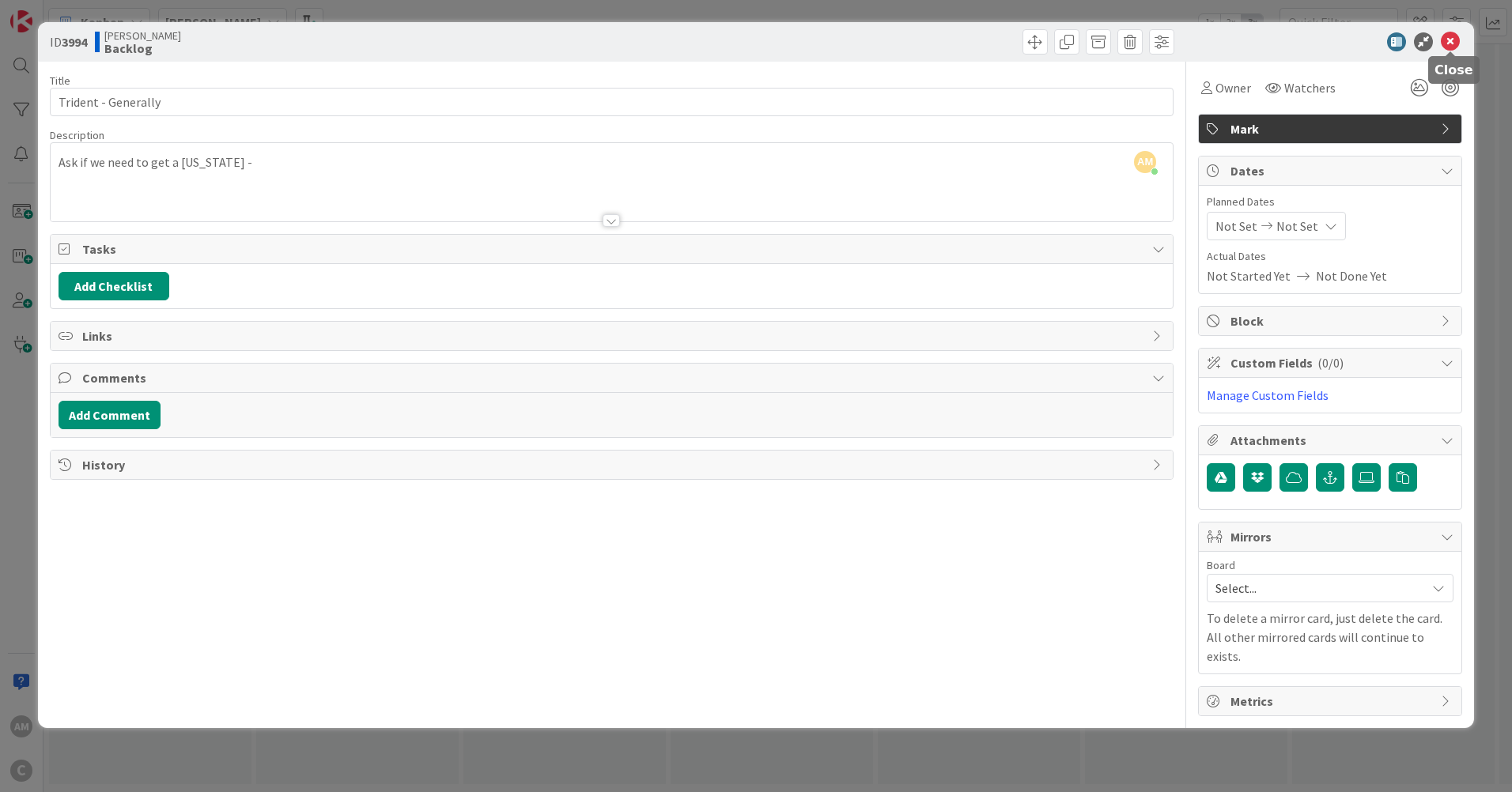
click at [1443, 41] on icon at bounding box center [1450, 42] width 19 height 19
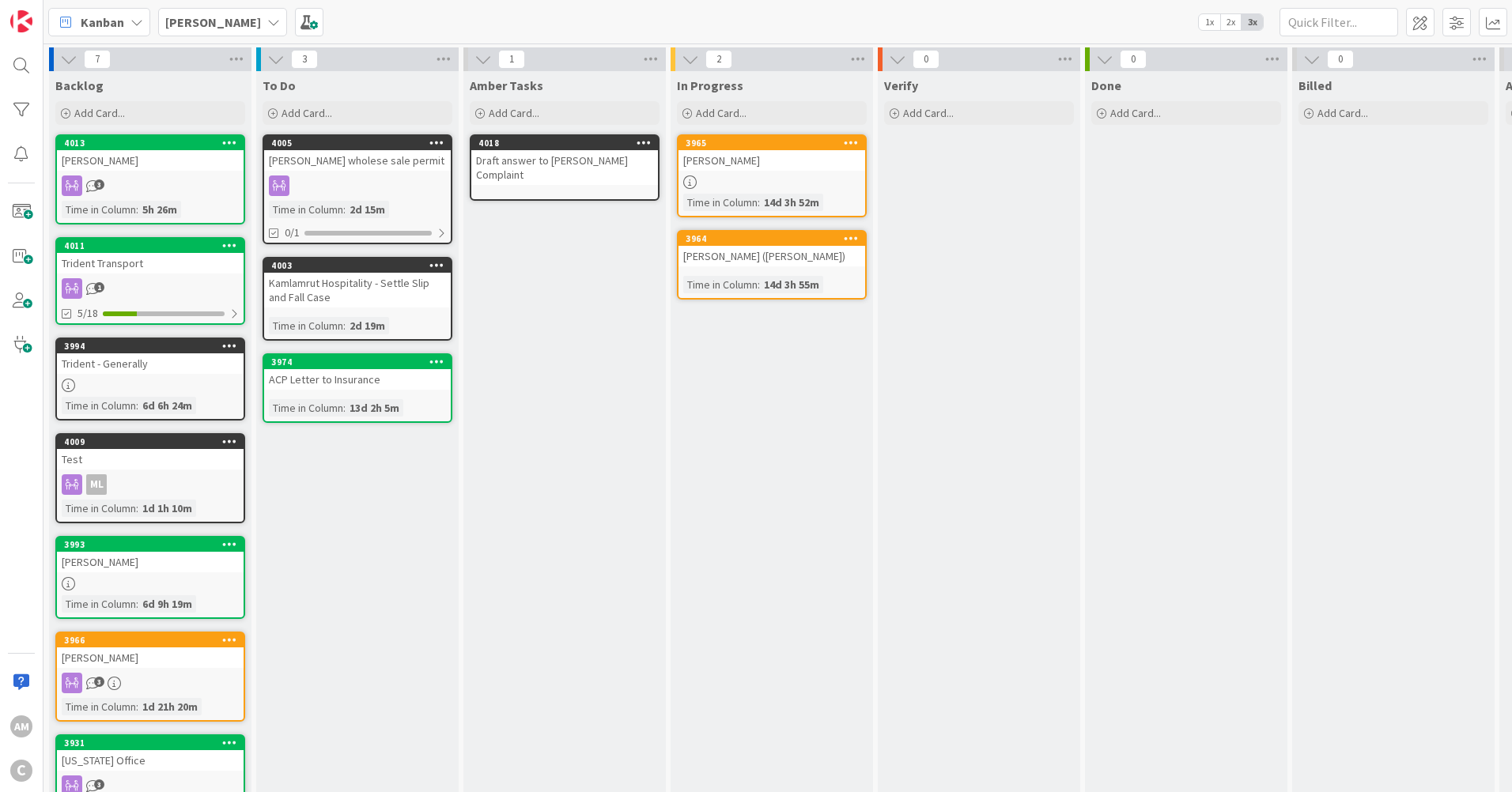
click at [181, 275] on link "4011 Trident Transport 1 5/18" at bounding box center [150, 281] width 190 height 88
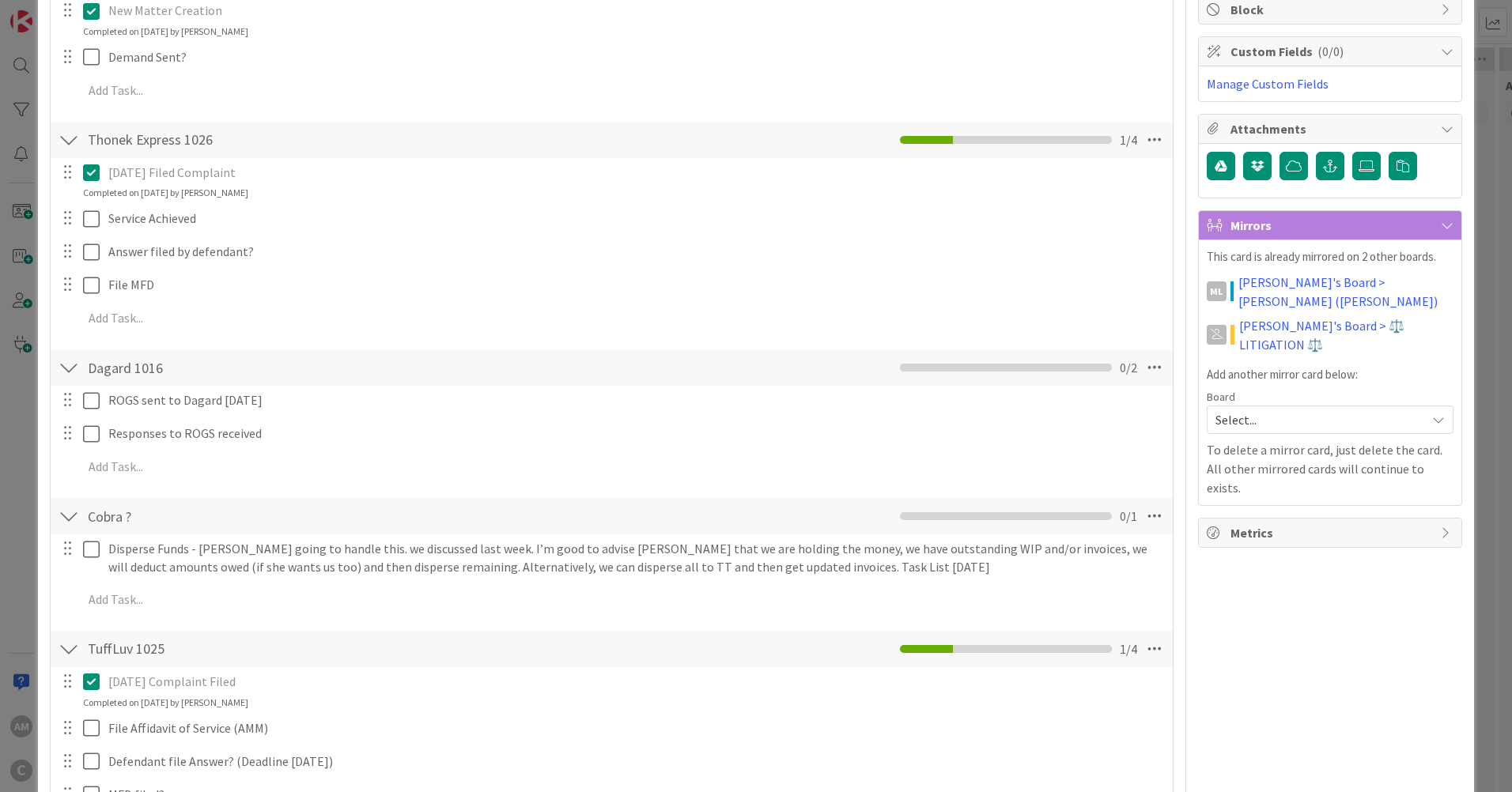
scroll to position [316, 0]
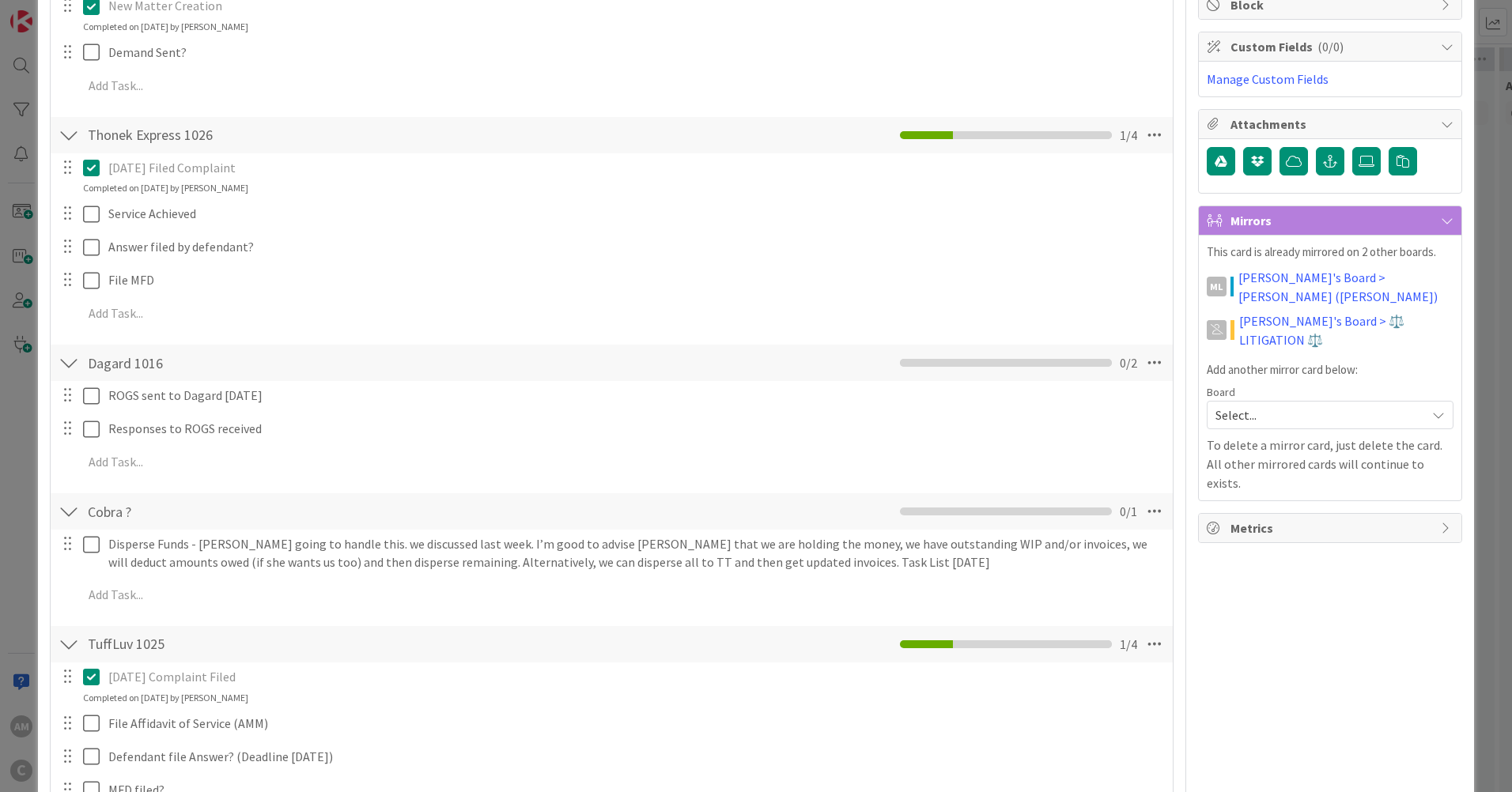
click at [72, 517] on div at bounding box center [69, 512] width 21 height 29
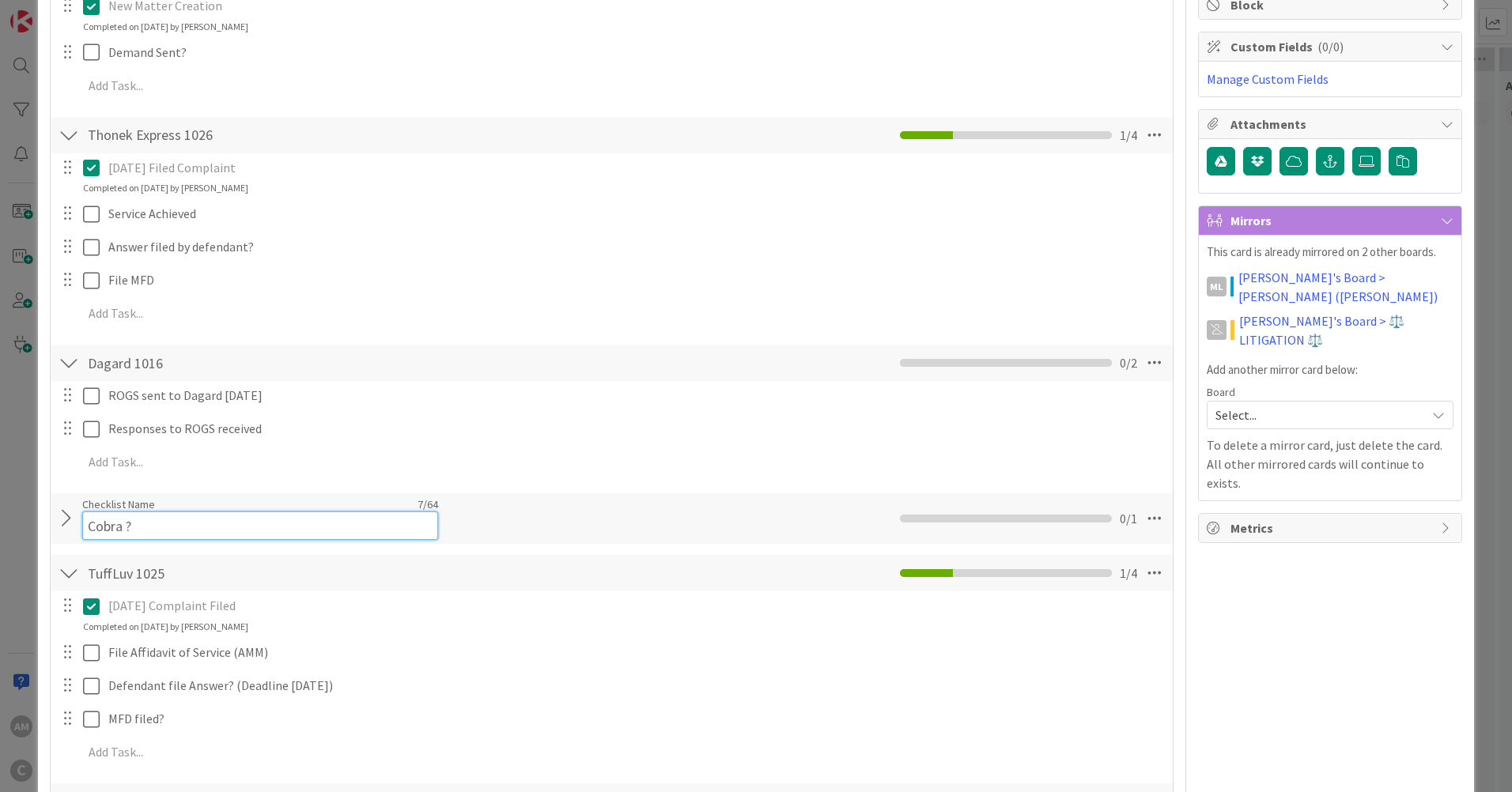
click at [93, 513] on input "Cobra ?" at bounding box center [260, 526] width 356 height 29
drag, startPoint x: 133, startPoint y: 523, endPoint x: 151, endPoint y: 529, distance: 19.0
click at [137, 525] on input "Cobra ?" at bounding box center [260, 526] width 356 height 29
type input "Cobra 1024"
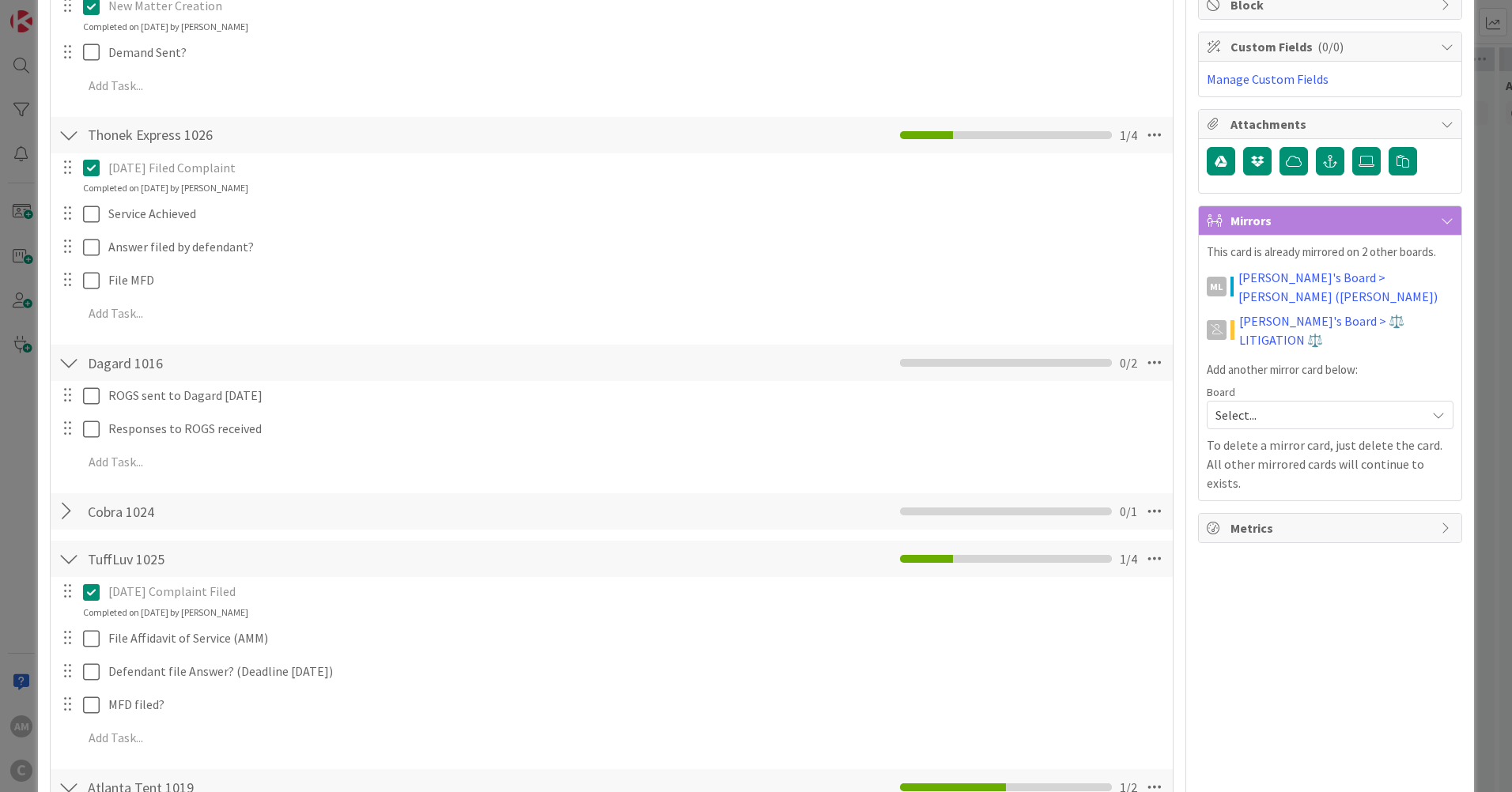
click at [577, 536] on div "Add Checklist Open & Closed Only Open All Only Mine Promax Industries 1027 Chec…" at bounding box center [611, 525] width 1106 height 1217
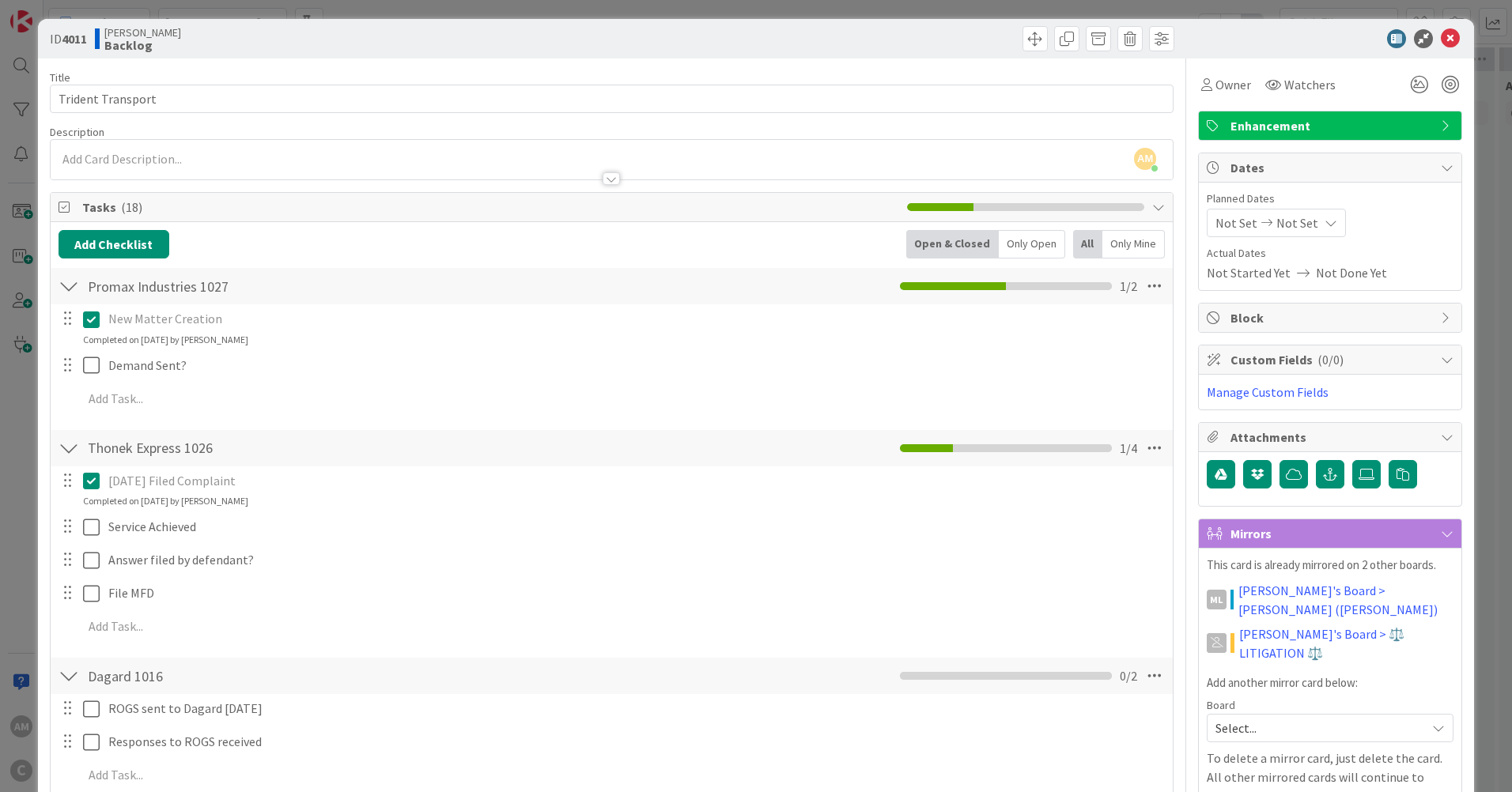
scroll to position [0, 0]
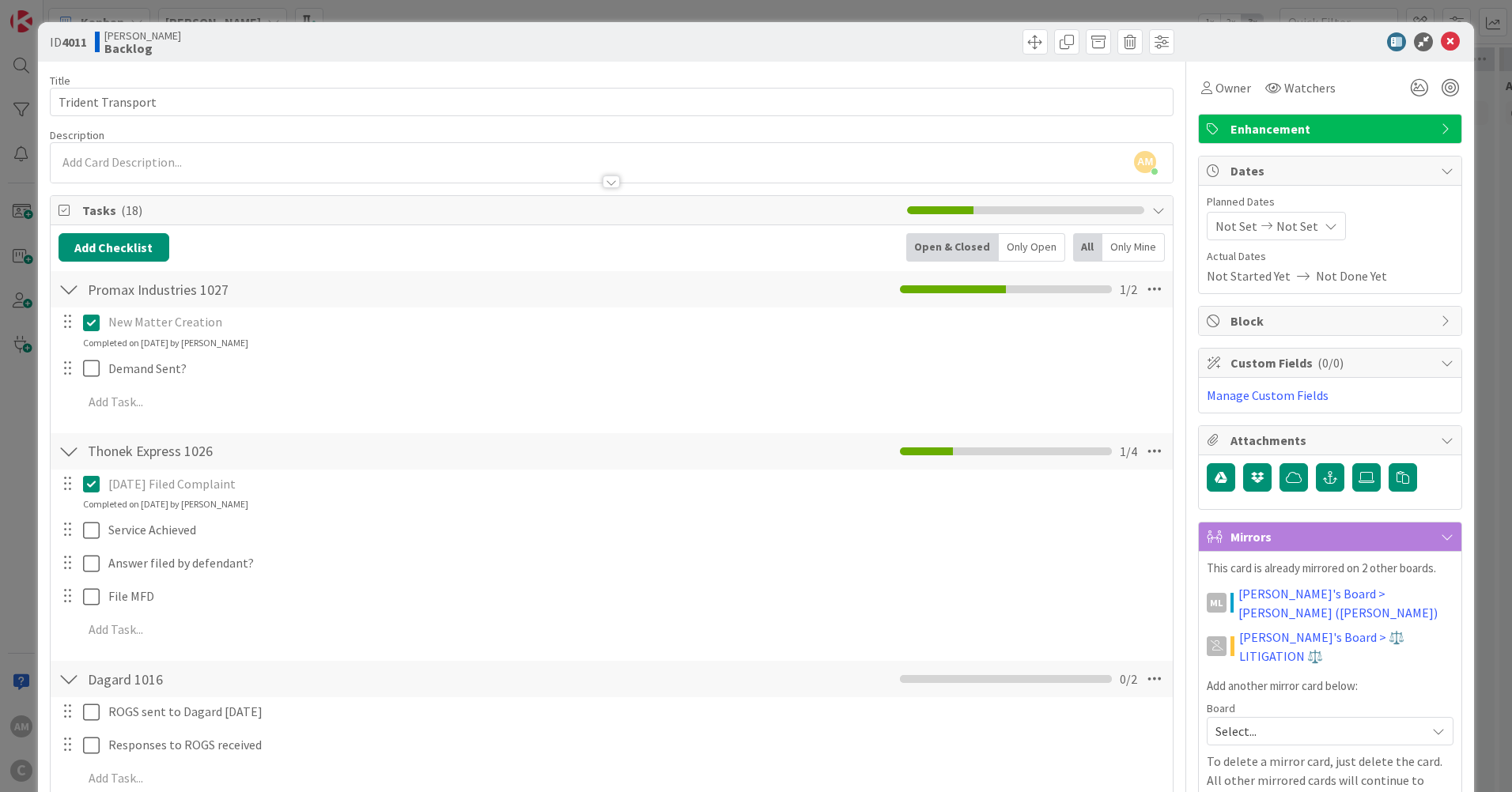
drag, startPoint x: 426, startPoint y: 494, endPoint x: 452, endPoint y: 583, distance: 92.7
click at [1442, 42] on icon at bounding box center [1450, 42] width 19 height 19
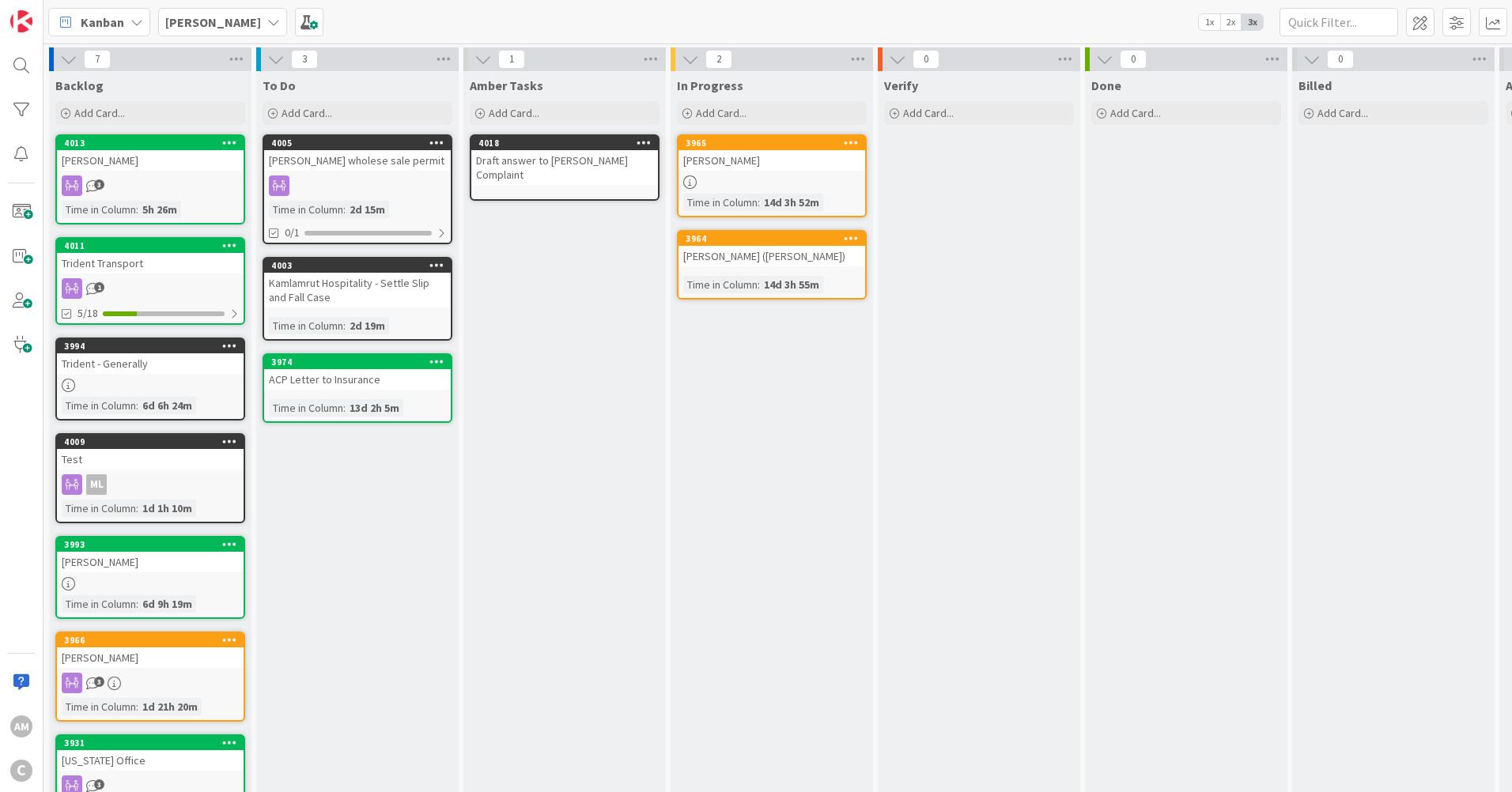
click at [629, 556] on div "Amber Tasks Add Card... 4018 Draft answer to Scott Donahue Complaint" at bounding box center [564, 497] width 202 height 853
click at [208, 23] on b "[PERSON_NAME]" at bounding box center [213, 22] width 96 height 16
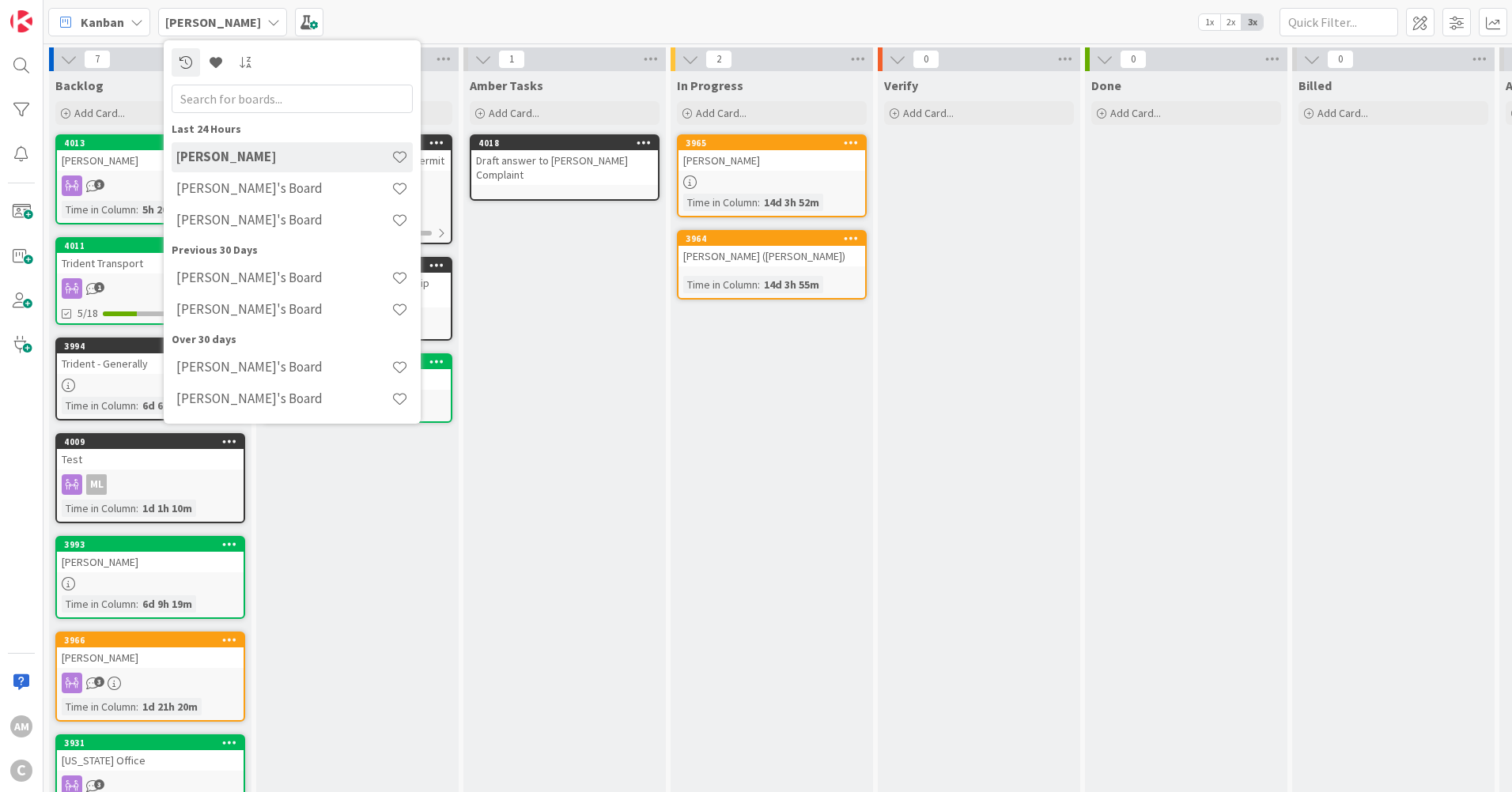
click at [223, 218] on h4 "[PERSON_NAME]'s Board" at bounding box center [284, 220] width 215 height 16
